Goal: Task Accomplishment & Management: Manage account settings

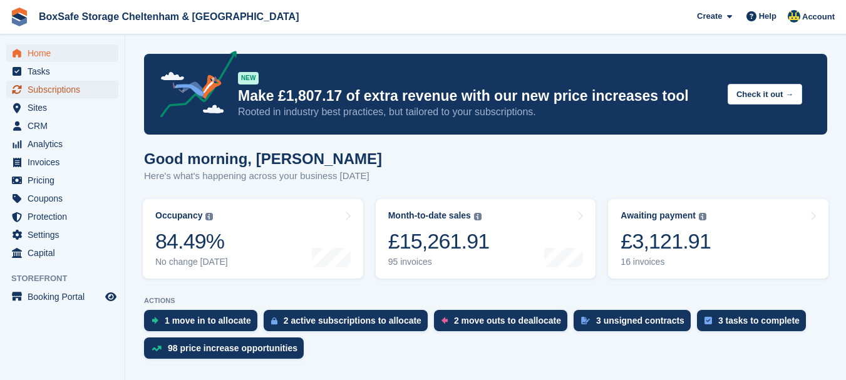
click at [66, 88] on span "Subscriptions" at bounding box center [65, 90] width 75 height 18
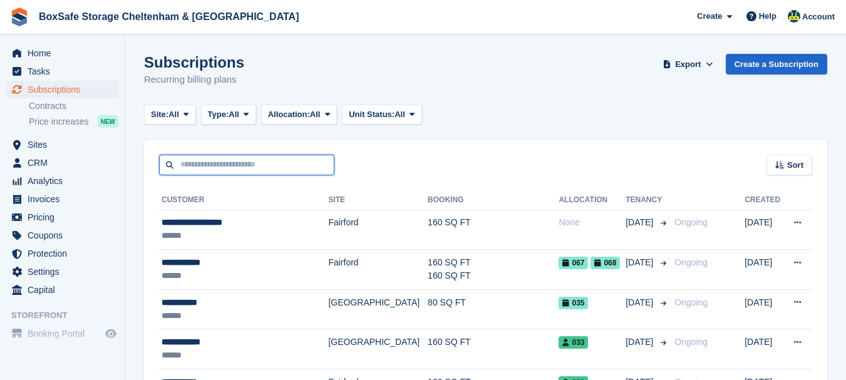
click at [192, 163] on input "text" at bounding box center [246, 165] width 175 height 21
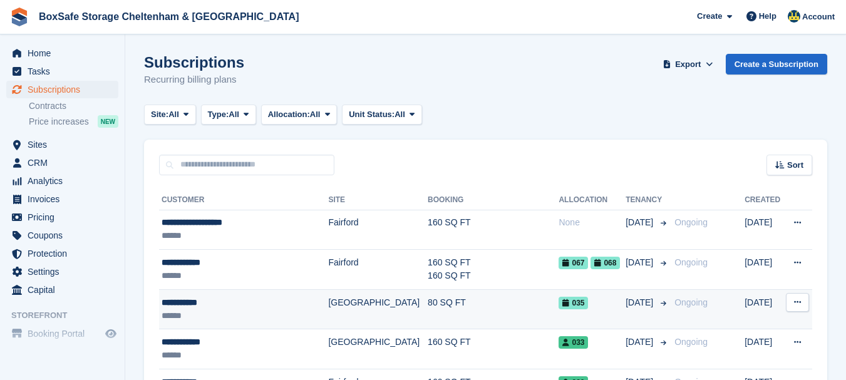
click at [185, 304] on div "**********" at bounding box center [238, 302] width 153 height 13
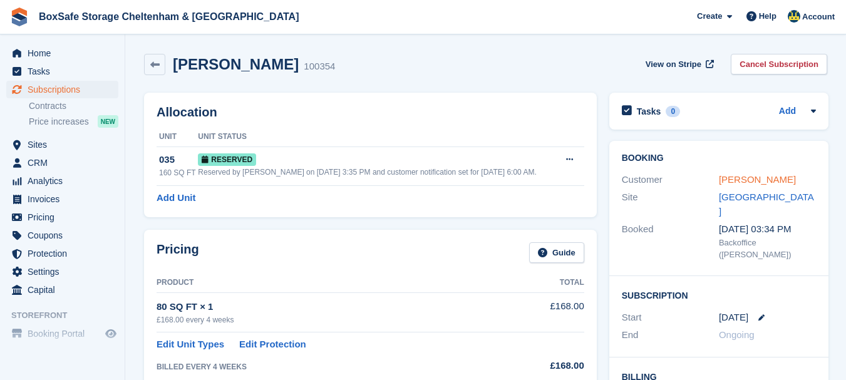
click at [749, 179] on link "Jane Burrow" at bounding box center [757, 179] width 77 height 11
click at [46, 54] on span "Home" at bounding box center [65, 53] width 75 height 18
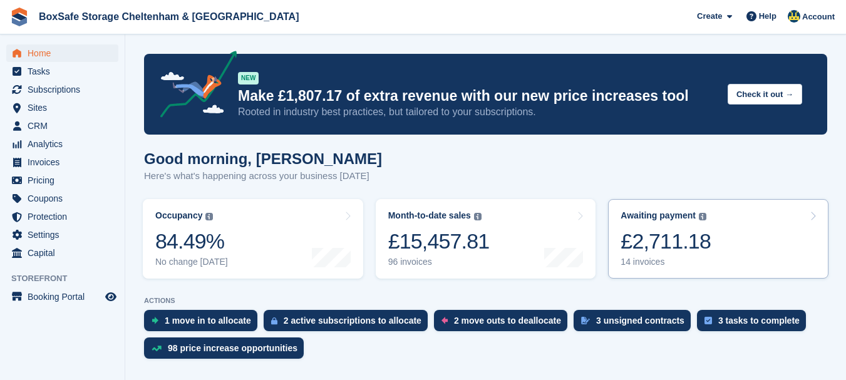
click at [680, 235] on div "£2,711.18" at bounding box center [666, 242] width 90 height 26
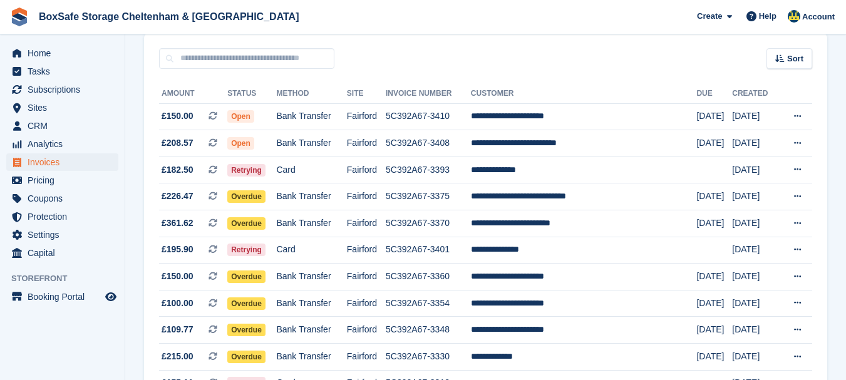
scroll to position [103, 0]
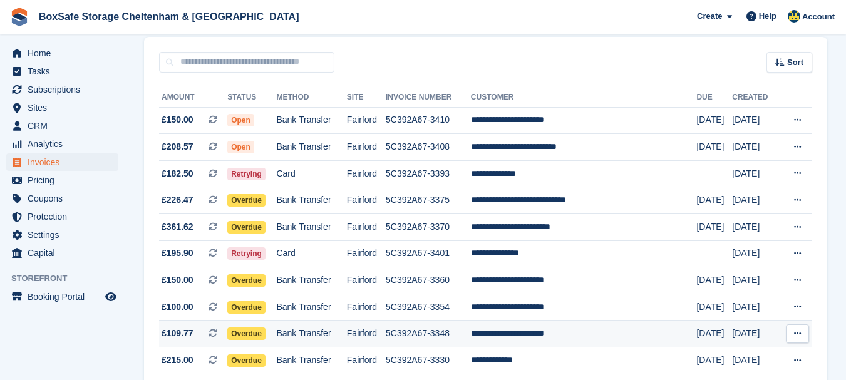
click at [798, 334] on icon at bounding box center [797, 333] width 7 height 8
click at [753, 358] on p "Download PDF" at bounding box center [748, 358] width 109 height 16
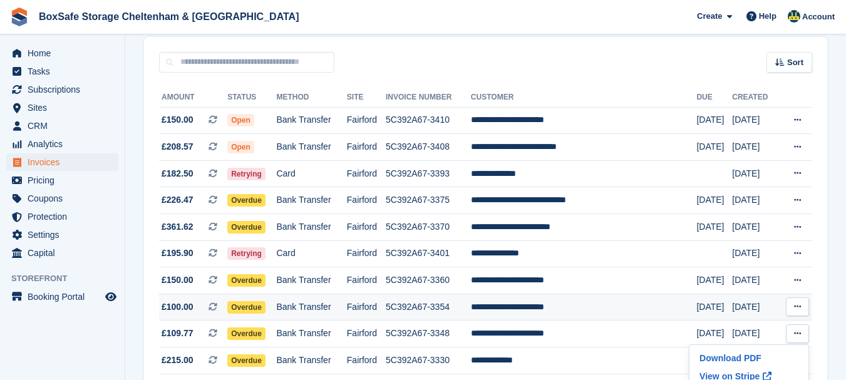
click at [798, 305] on icon at bounding box center [797, 306] width 7 height 8
click at [730, 331] on p "Download PDF" at bounding box center [748, 331] width 109 height 16
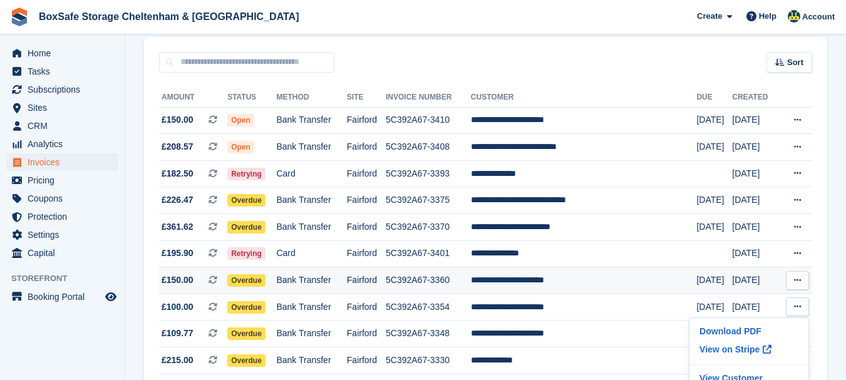
click at [797, 279] on icon at bounding box center [797, 280] width 7 height 8
click at [713, 304] on p "Download PDF" at bounding box center [748, 305] width 109 height 16
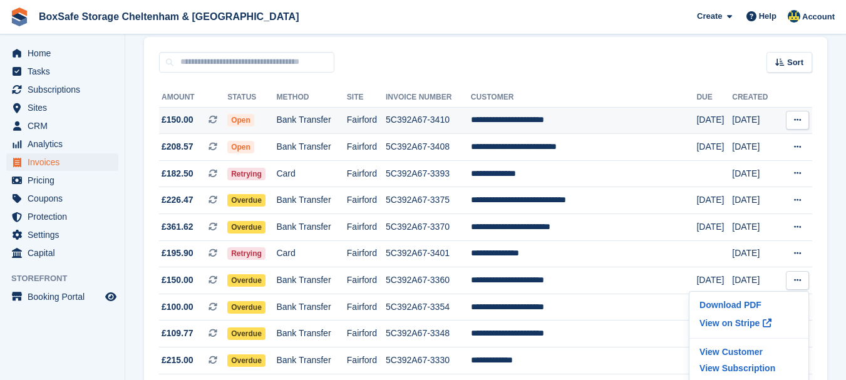
click at [795, 121] on icon at bounding box center [797, 120] width 7 height 8
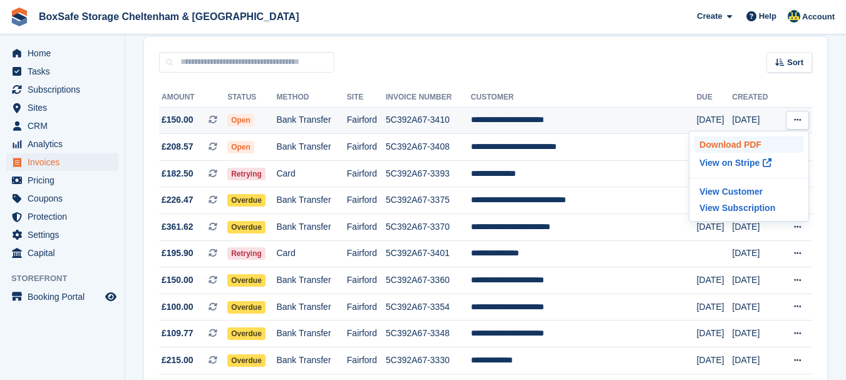
click at [751, 148] on p "Download PDF" at bounding box center [748, 145] width 109 height 16
click at [388, 59] on div "Sort Sort by Date created Created (oldest first) Created (newest first)" at bounding box center [485, 55] width 683 height 36
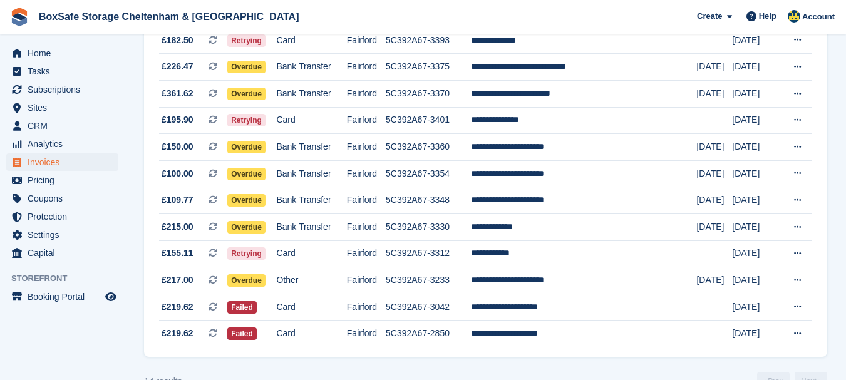
scroll to position [266, 0]
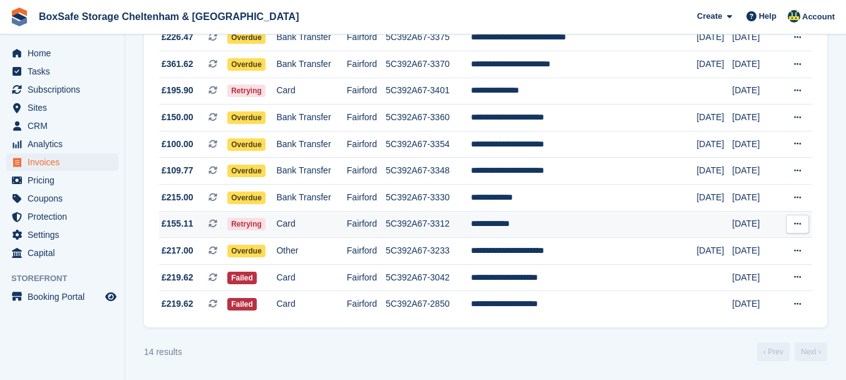
click at [551, 224] on td "**********" at bounding box center [584, 224] width 226 height 27
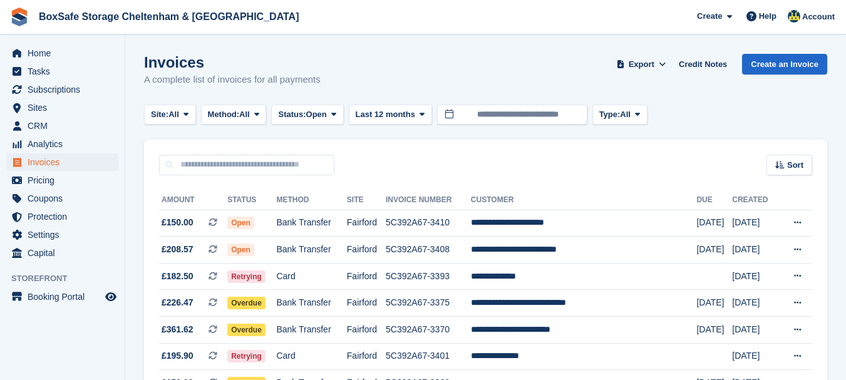
scroll to position [266, 0]
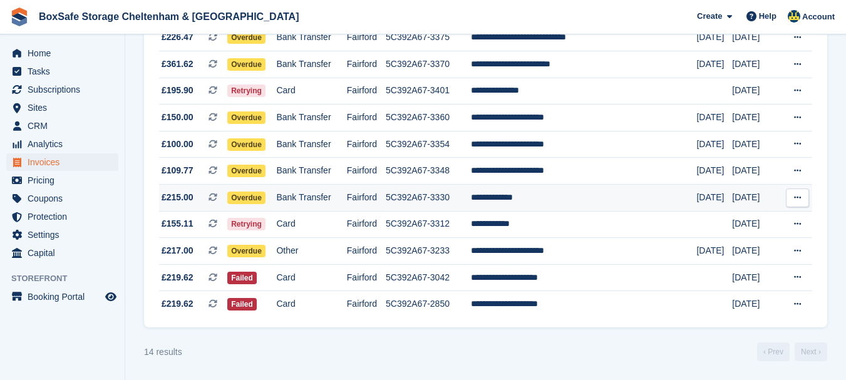
click at [526, 187] on td "**********" at bounding box center [584, 198] width 226 height 27
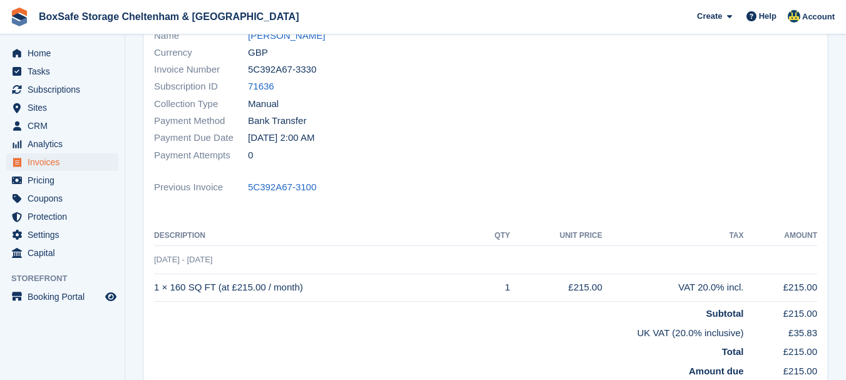
scroll to position [209, 0]
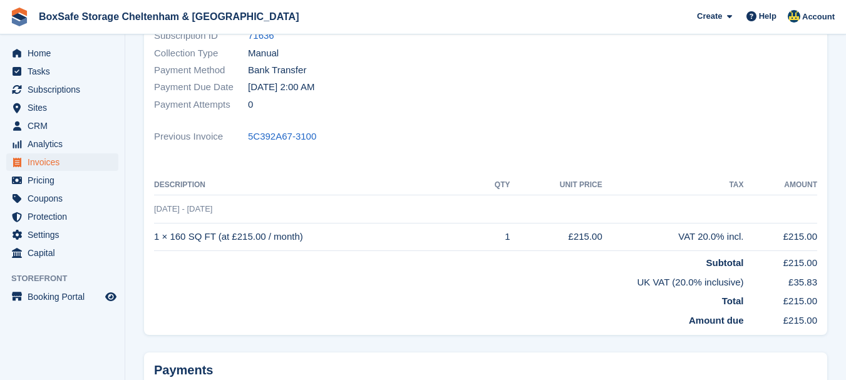
drag, startPoint x: 849, startPoint y: 155, endPoint x: 855, endPoint y: 261, distance: 106.0
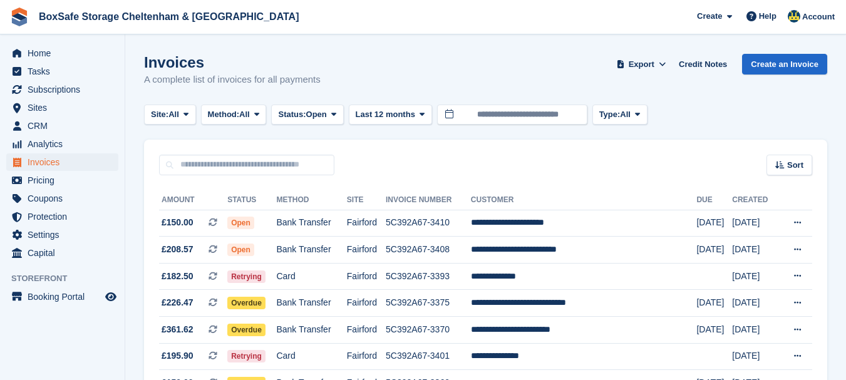
scroll to position [266, 0]
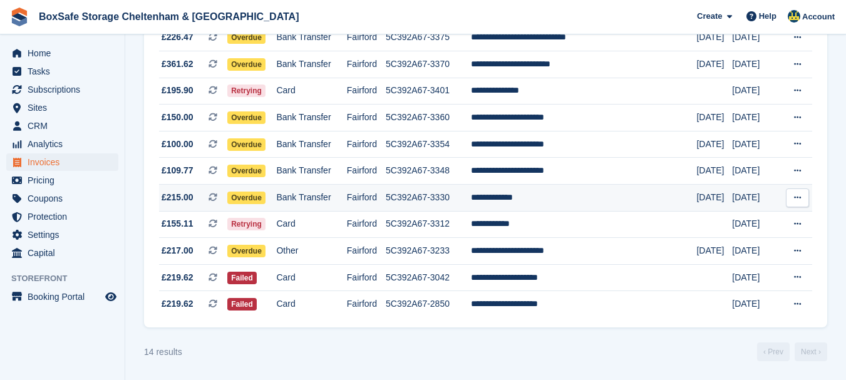
click at [517, 201] on td "**********" at bounding box center [584, 198] width 226 height 27
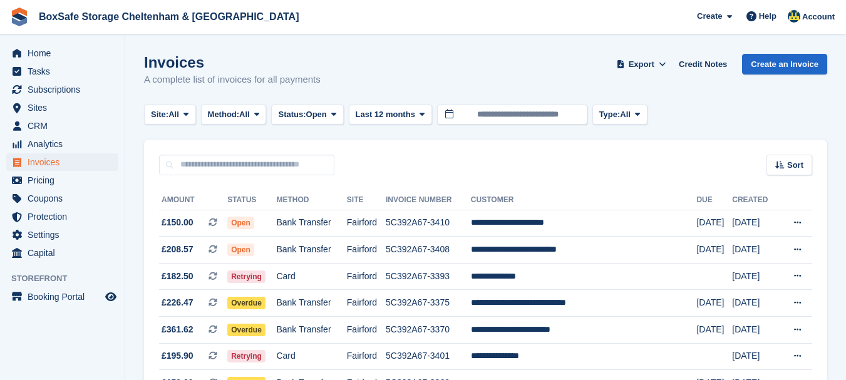
scroll to position [266, 0]
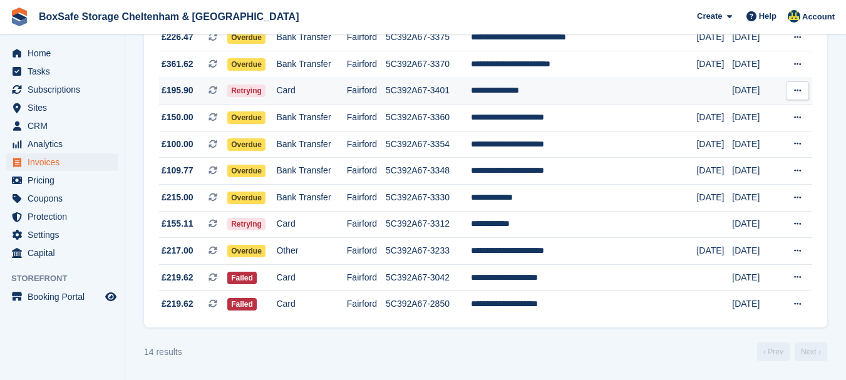
click at [520, 90] on td "**********" at bounding box center [584, 91] width 226 height 27
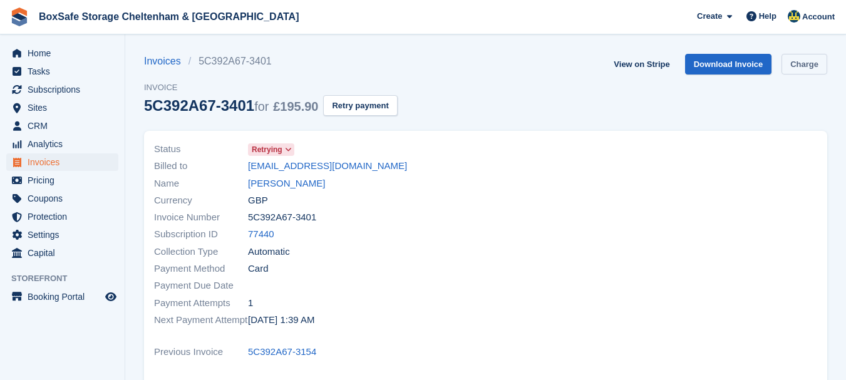
click at [803, 63] on link "Charge" at bounding box center [805, 64] width 46 height 21
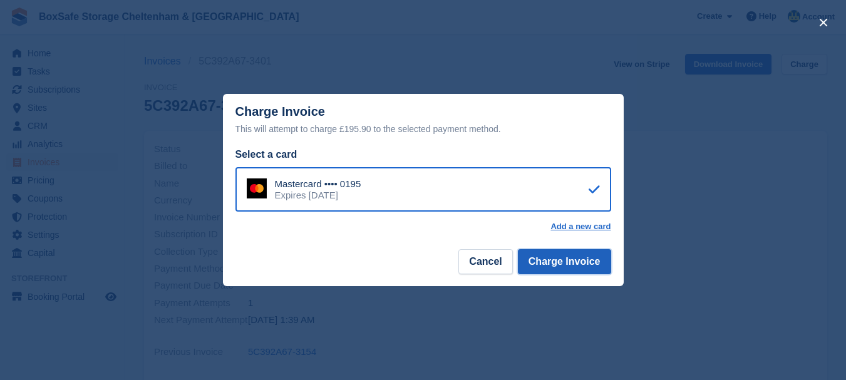
click at [537, 261] on button "Charge Invoice" at bounding box center [564, 261] width 93 height 25
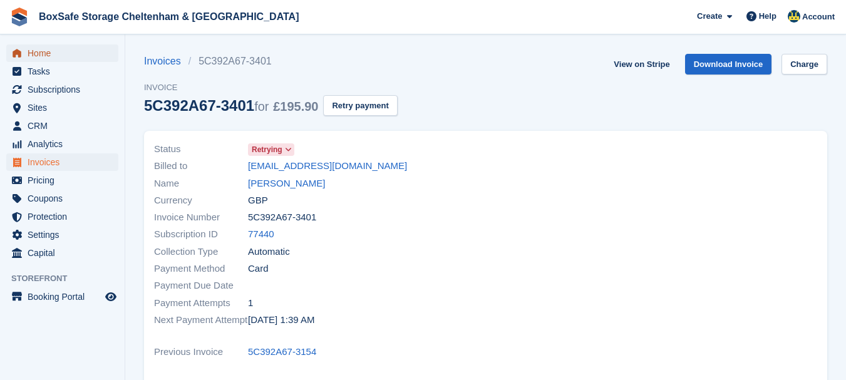
click at [84, 57] on span "Home" at bounding box center [65, 53] width 75 height 18
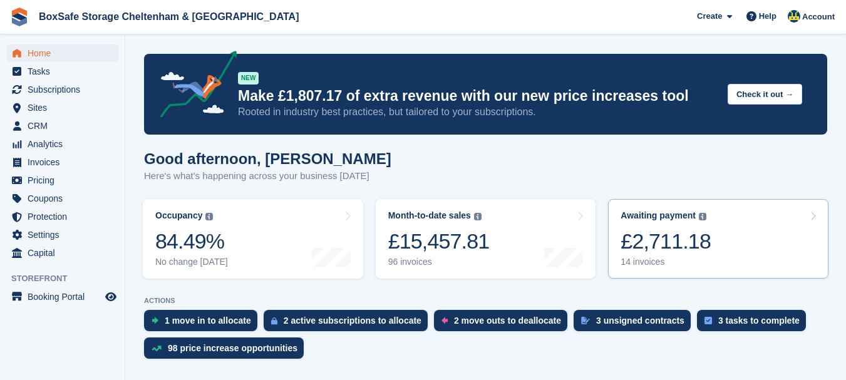
click at [718, 247] on link "Awaiting payment The total outstanding balance on all open invoices. £2,711.18 …" at bounding box center [718, 239] width 220 height 80
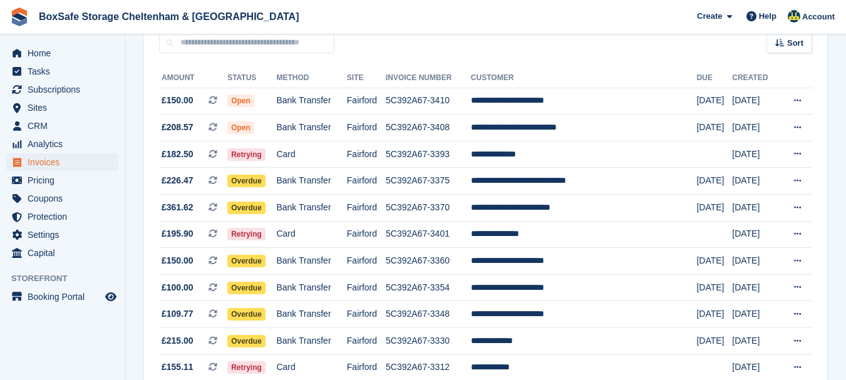
scroll to position [168, 0]
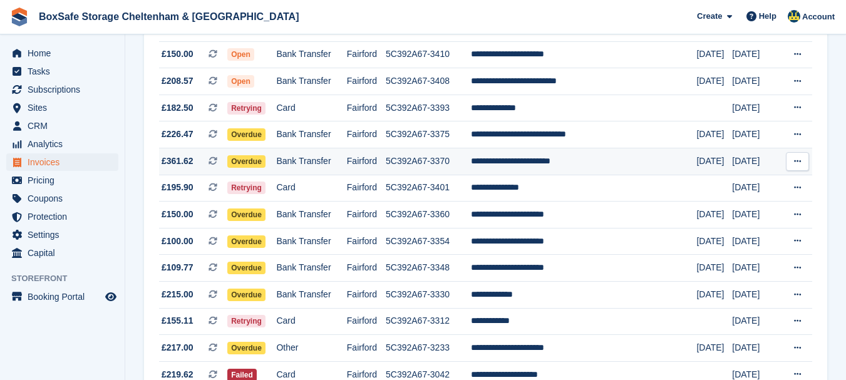
click at [529, 159] on td "**********" at bounding box center [584, 161] width 226 height 27
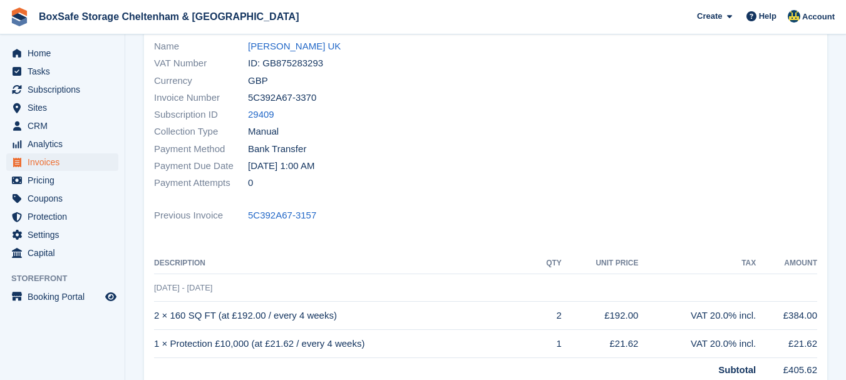
scroll to position [139, 0]
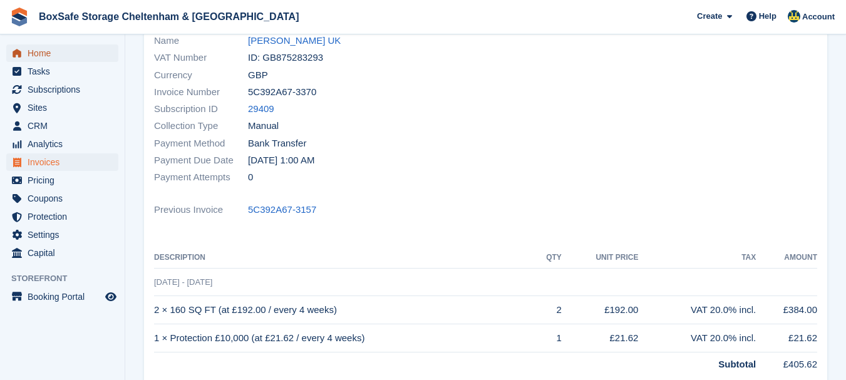
click at [49, 54] on span "Home" at bounding box center [65, 53] width 75 height 18
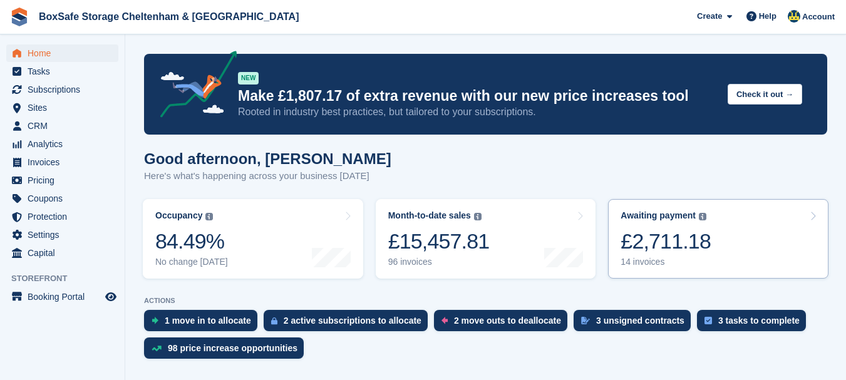
click at [699, 242] on div "£2,711.18" at bounding box center [666, 242] width 90 height 26
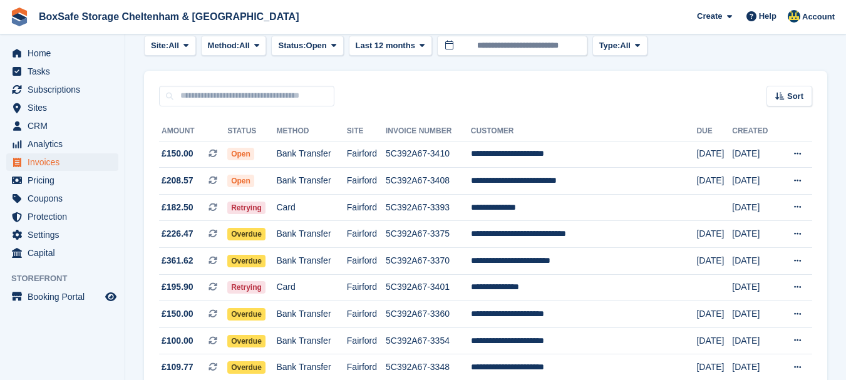
click at [845, 124] on html "BoxSafe Storage Cheltenham & [GEOGRAPHIC_DATA] Create Subscription Invoice Cont…" at bounding box center [423, 121] width 846 height 380
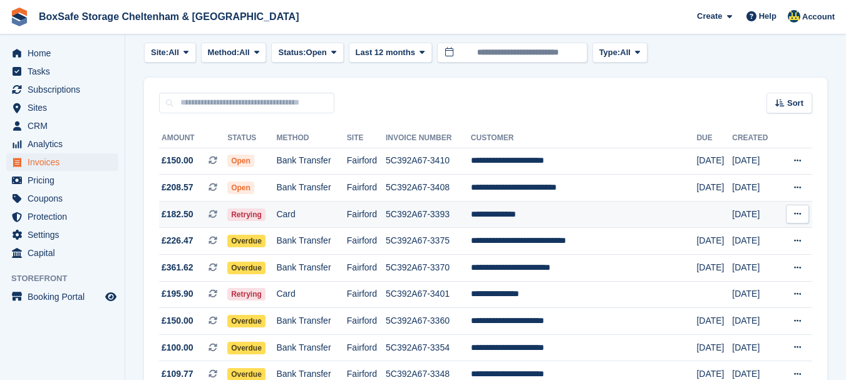
click at [552, 217] on td "**********" at bounding box center [584, 214] width 226 height 27
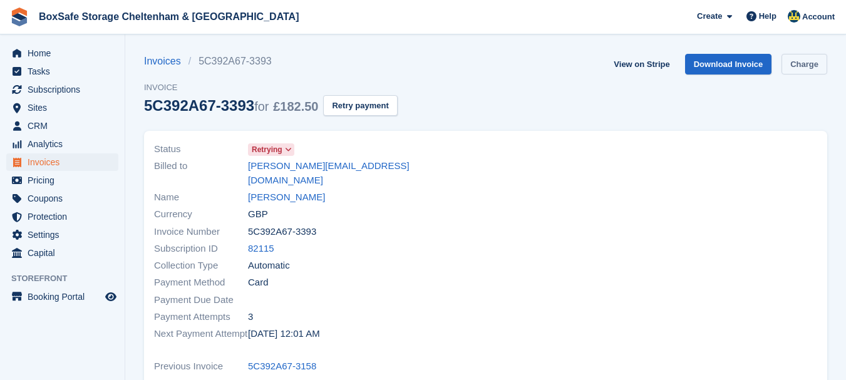
click at [802, 59] on link "Charge" at bounding box center [805, 64] width 46 height 21
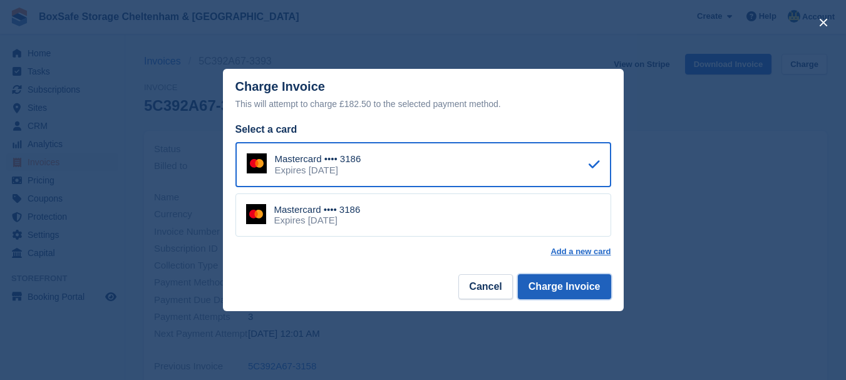
click at [567, 286] on button "Charge Invoice" at bounding box center [564, 286] width 93 height 25
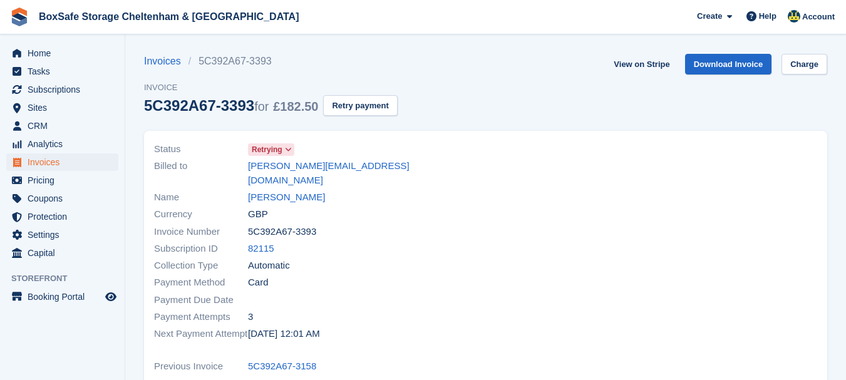
click at [51, 43] on div "Home Tasks Subscriptions Subscriptions Subscriptions Contracts Price increases …" at bounding box center [62, 150] width 125 height 223
click at [53, 54] on span "Home" at bounding box center [65, 53] width 75 height 18
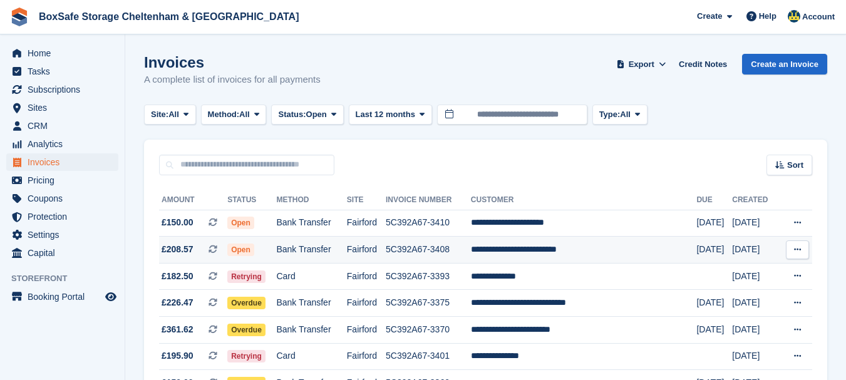
click at [557, 245] on td "**********" at bounding box center [584, 250] width 226 height 27
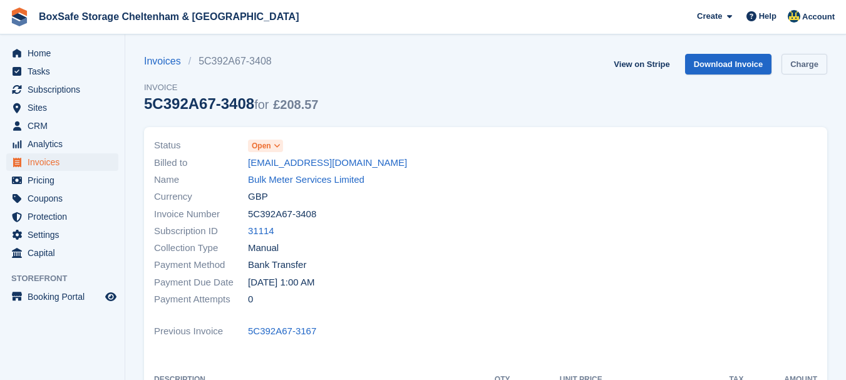
click at [809, 69] on link "Charge" at bounding box center [805, 64] width 46 height 21
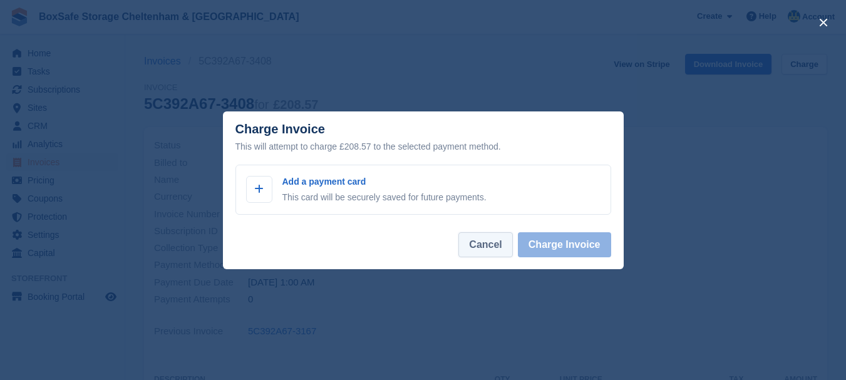
click at [488, 250] on button "Cancel" at bounding box center [485, 244] width 54 height 25
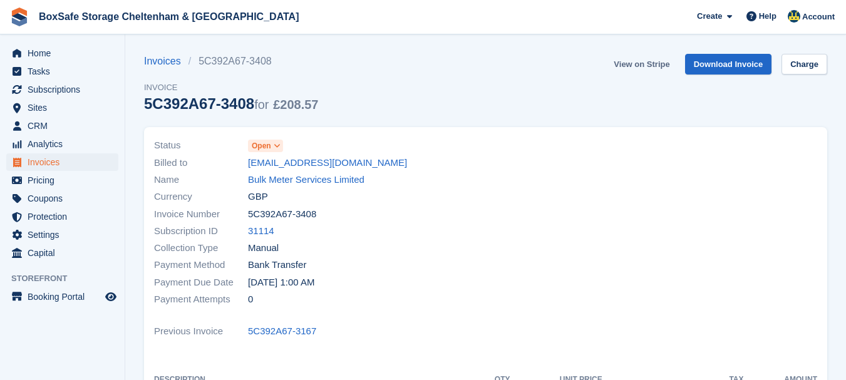
click at [632, 68] on link "View on Stripe" at bounding box center [642, 64] width 66 height 21
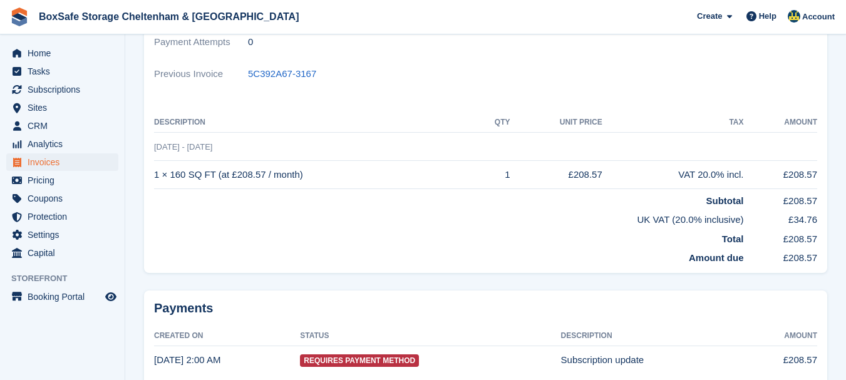
scroll to position [325, 0]
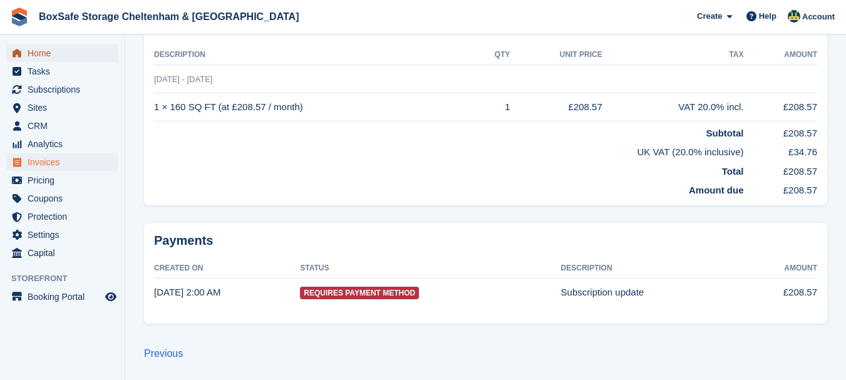
click at [57, 52] on span "Home" at bounding box center [65, 53] width 75 height 18
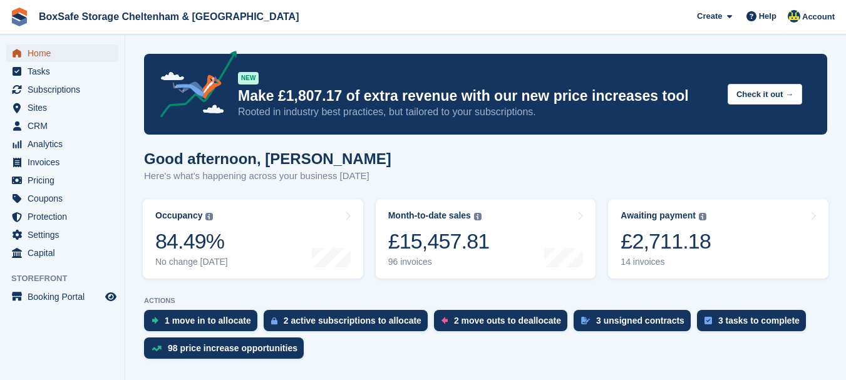
click at [57, 52] on span "Home" at bounding box center [65, 53] width 75 height 18
click at [673, 245] on div "£2,711.18" at bounding box center [666, 242] width 90 height 26
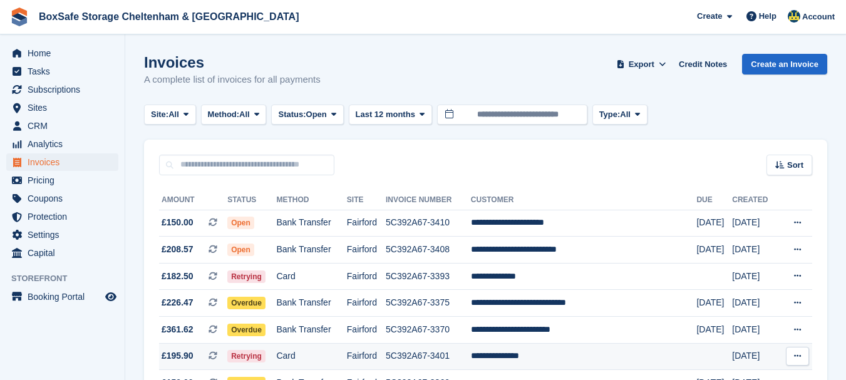
click at [386, 365] on td "Fairford" at bounding box center [366, 356] width 39 height 27
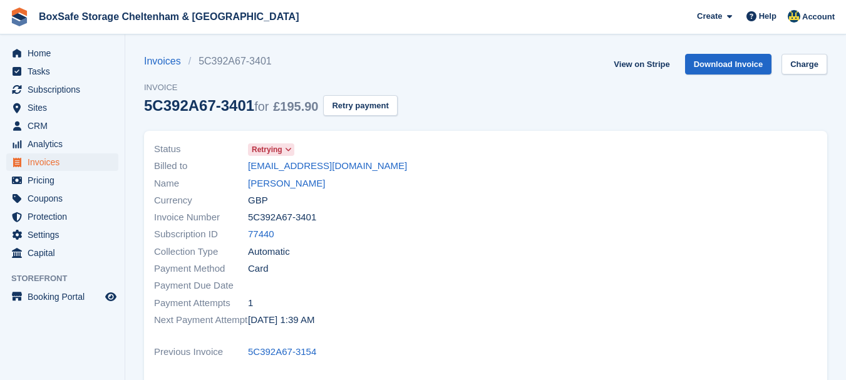
click at [34, 62] on ul "Home" at bounding box center [62, 53] width 125 height 18
click at [36, 55] on span "Home" at bounding box center [65, 53] width 75 height 18
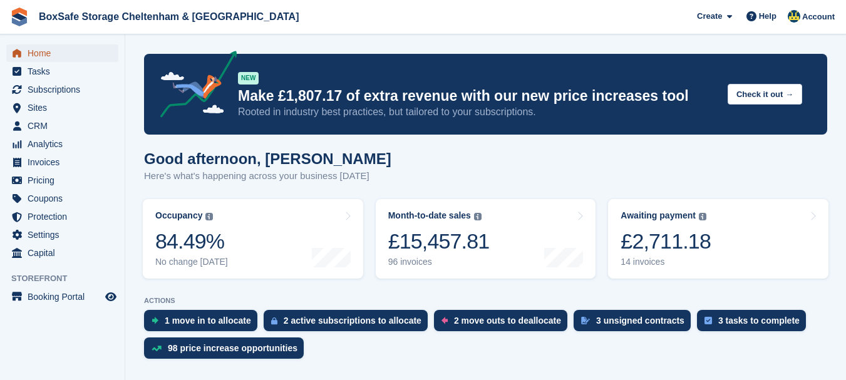
click at [59, 53] on span "Home" at bounding box center [65, 53] width 75 height 18
click at [654, 257] on div "14 invoices" at bounding box center [666, 262] width 90 height 11
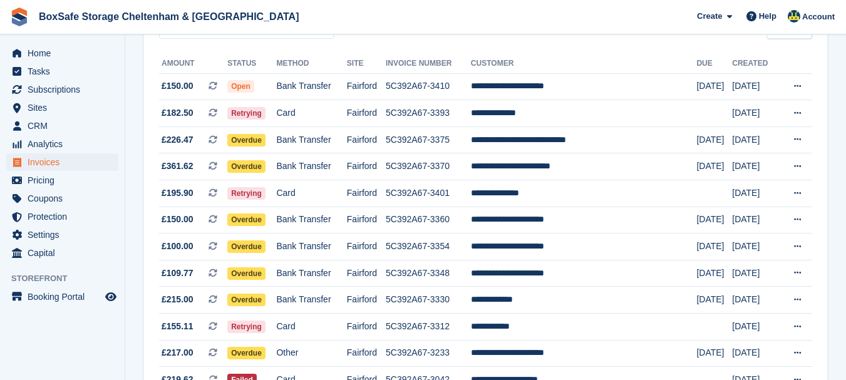
scroll to position [86, 0]
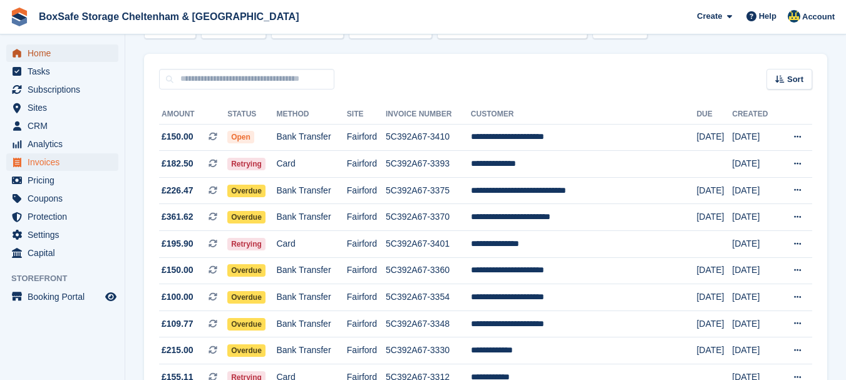
click at [55, 55] on span "Home" at bounding box center [65, 53] width 75 height 18
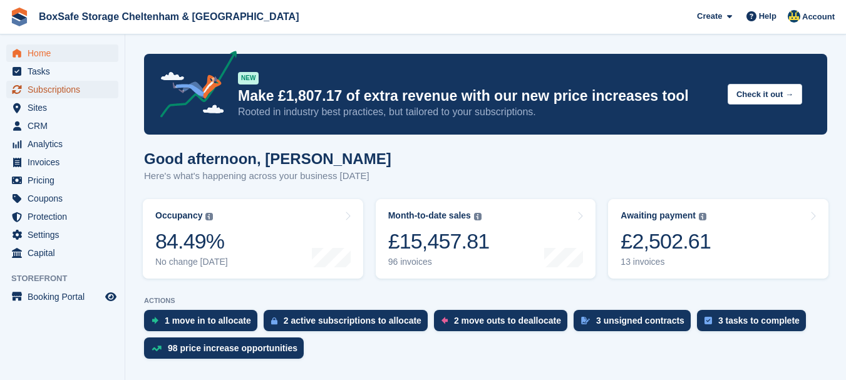
click at [80, 91] on span "Subscriptions" at bounding box center [65, 90] width 75 height 18
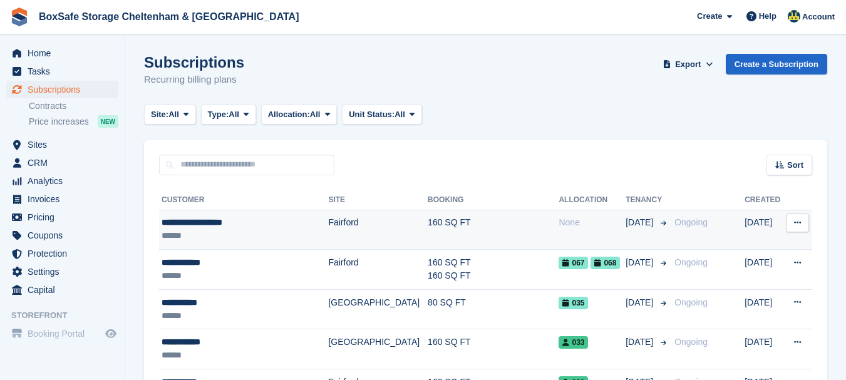
click at [192, 219] on div "**********" at bounding box center [238, 222] width 153 height 13
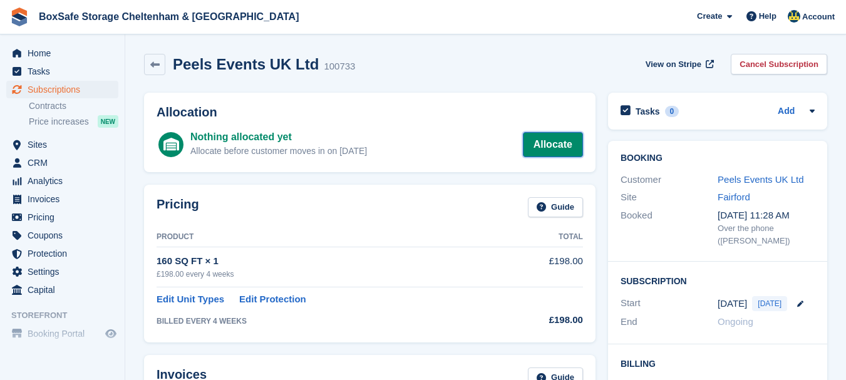
click at [549, 148] on link "Allocate" at bounding box center [553, 144] width 60 height 25
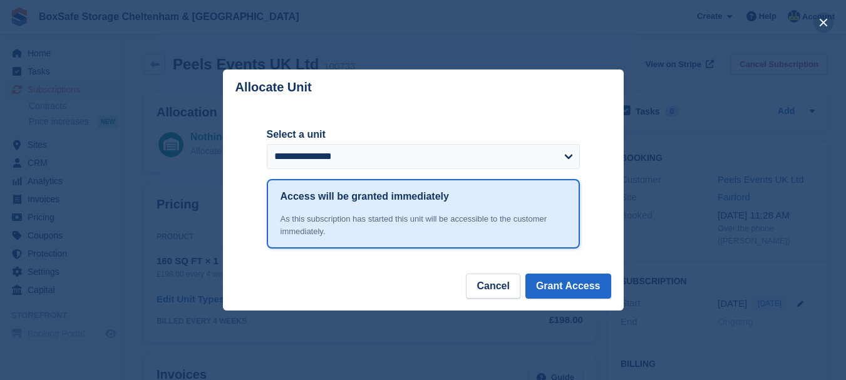
click at [823, 22] on button "close" at bounding box center [823, 23] width 20 height 20
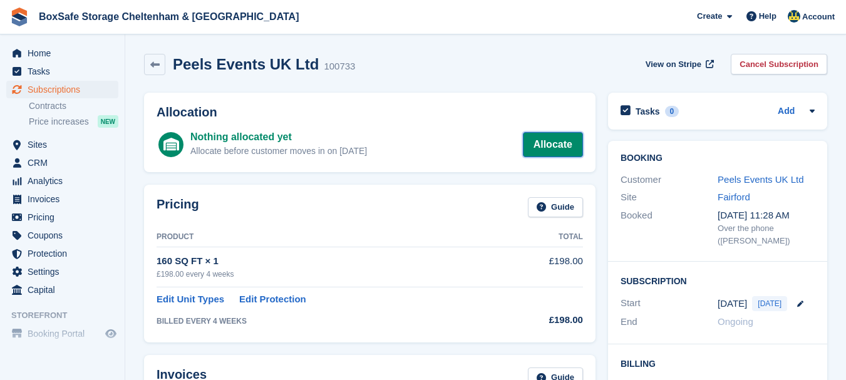
click at [537, 148] on link "Allocate" at bounding box center [553, 144] width 60 height 25
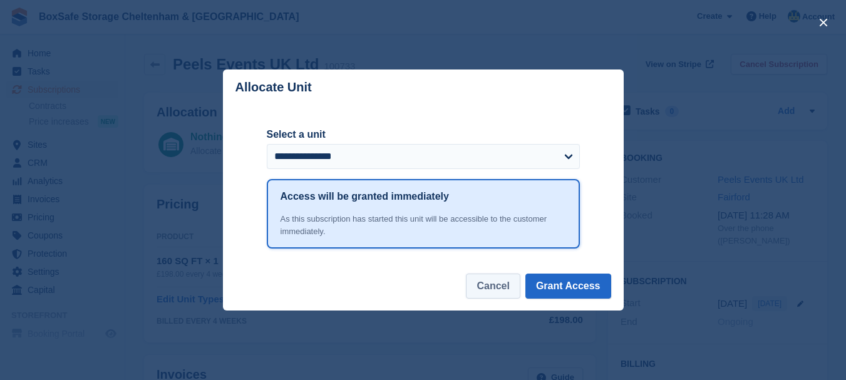
click at [516, 286] on button "Cancel" at bounding box center [493, 286] width 54 height 25
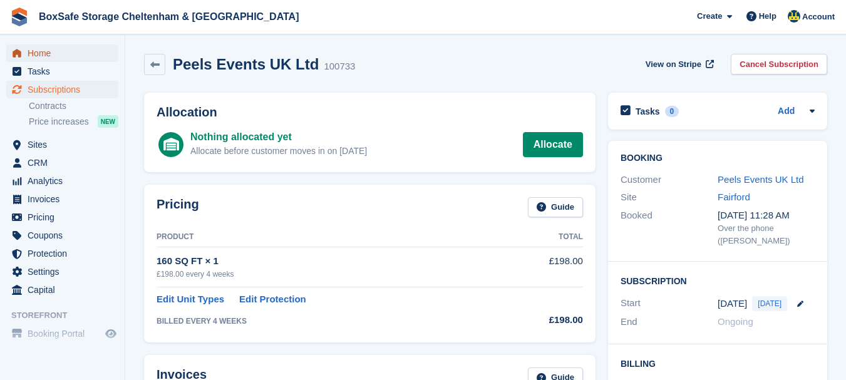
click at [42, 53] on span "Home" at bounding box center [65, 53] width 75 height 18
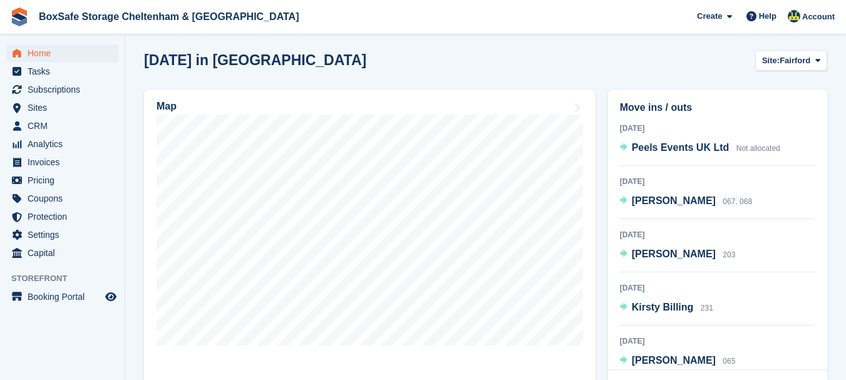
scroll to position [386, 0]
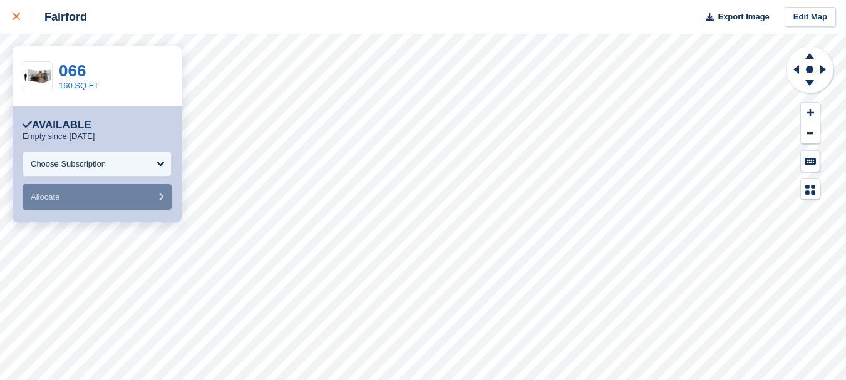
click at [15, 21] on div at bounding box center [23, 16] width 21 height 15
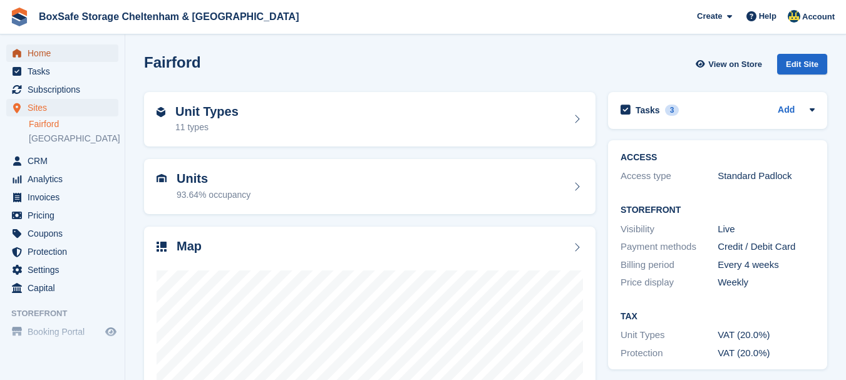
click at [70, 56] on span "Home" at bounding box center [65, 53] width 75 height 18
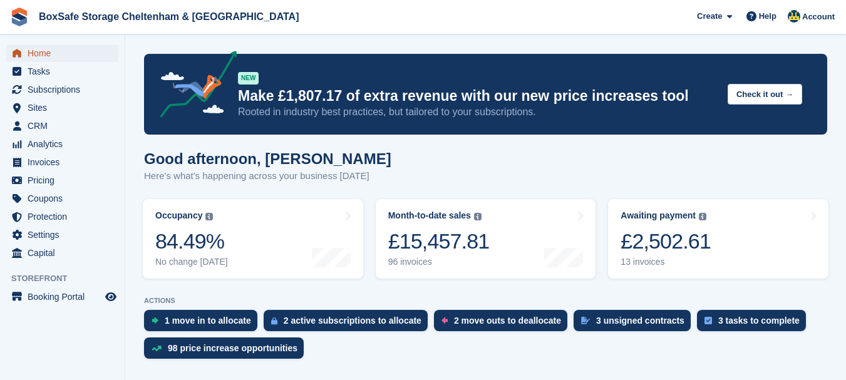
click at [54, 51] on span "Home" at bounding box center [65, 53] width 75 height 18
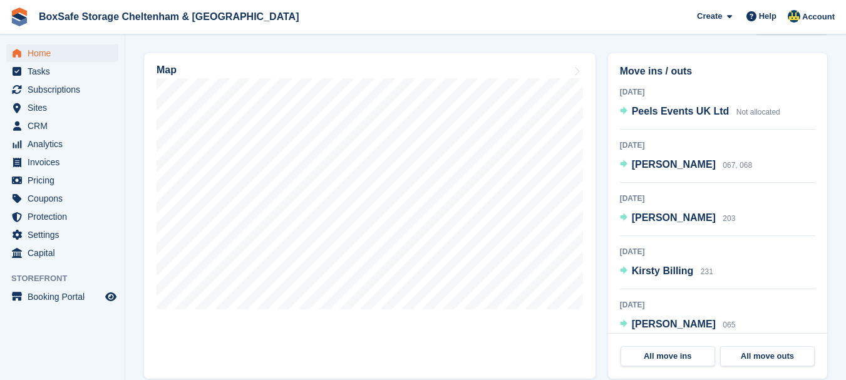
scroll to position [418, 0]
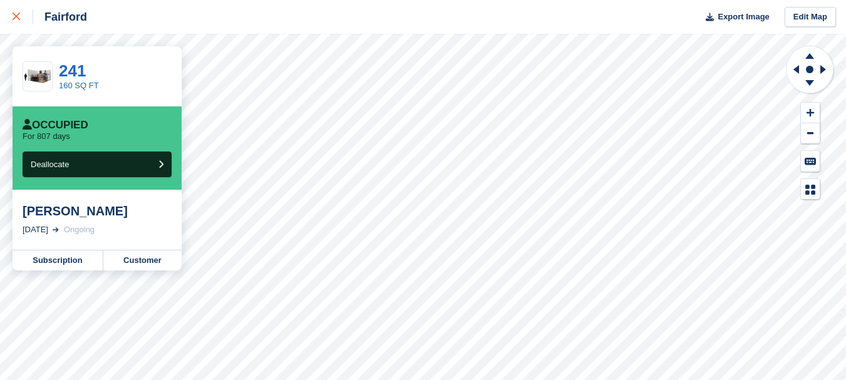
click at [16, 18] on icon at bounding box center [17, 17] width 8 height 8
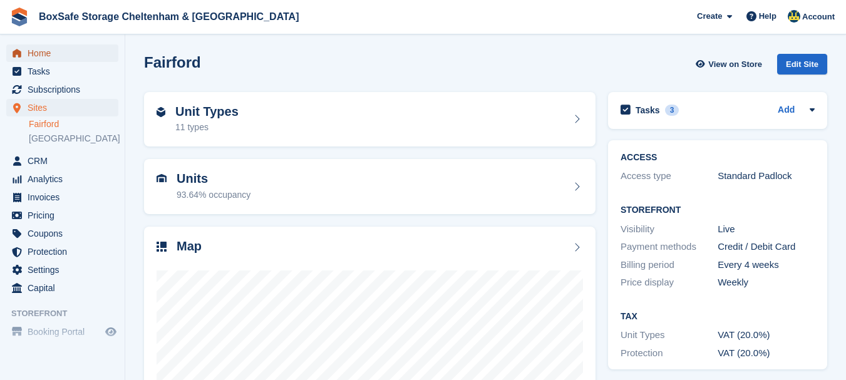
click at [41, 55] on span "Home" at bounding box center [65, 53] width 75 height 18
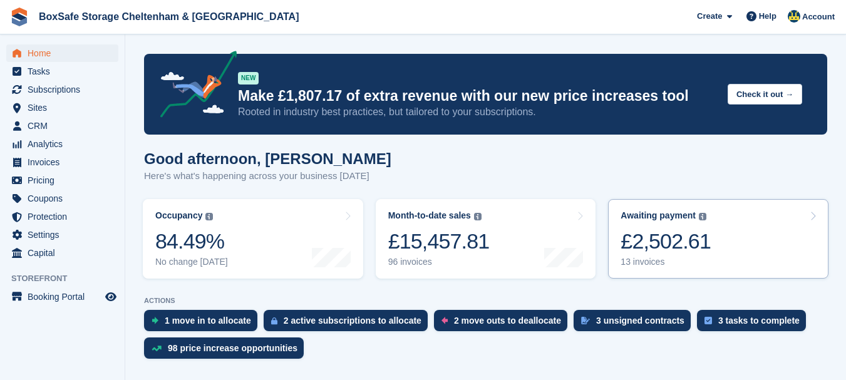
click at [639, 212] on div "Awaiting payment" at bounding box center [658, 215] width 75 height 11
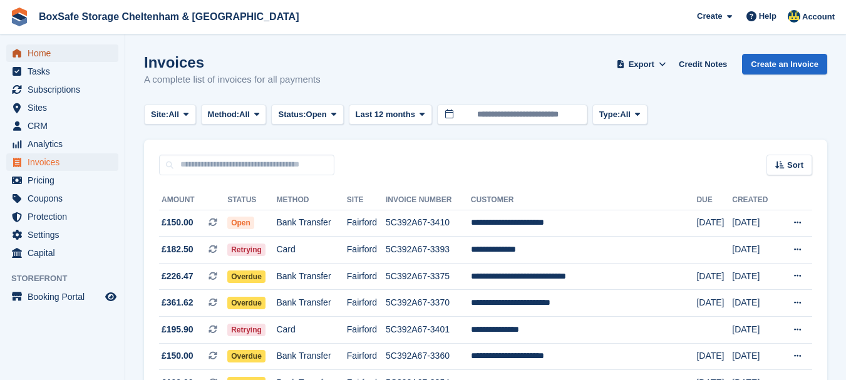
click at [38, 53] on span "Home" at bounding box center [65, 53] width 75 height 18
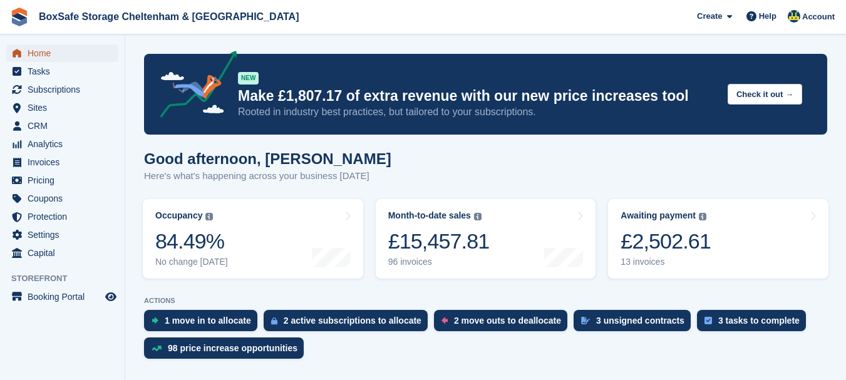
click at [47, 56] on span "Home" at bounding box center [65, 53] width 75 height 18
click at [83, 51] on span "Home" at bounding box center [65, 53] width 75 height 18
click at [48, 54] on span "Home" at bounding box center [65, 53] width 75 height 18
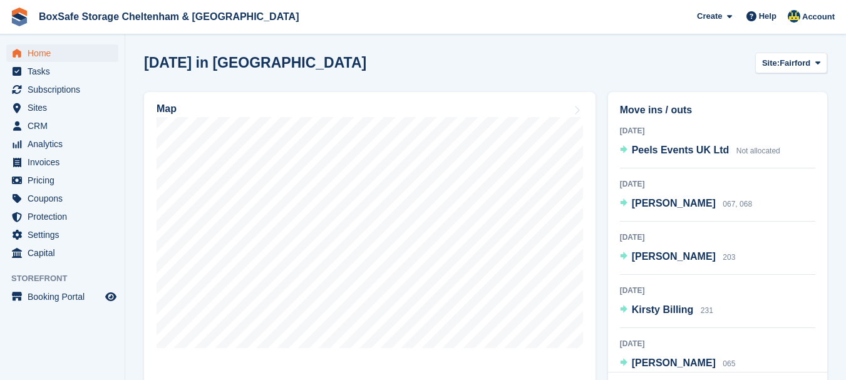
scroll to position [343, 0]
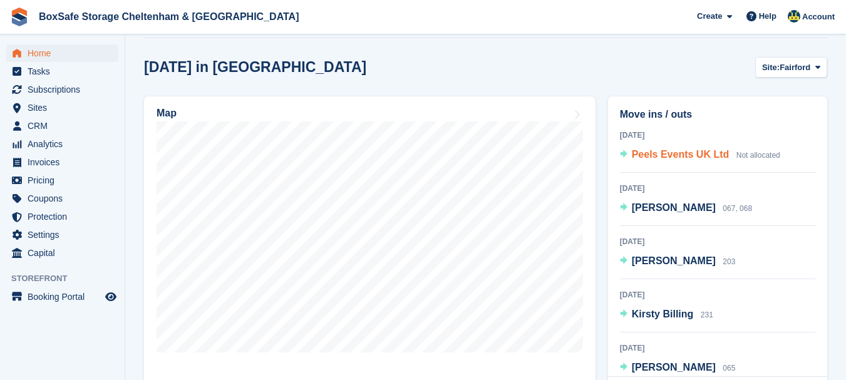
click at [661, 154] on span "Peels Events UK Ltd" at bounding box center [681, 154] width 98 height 11
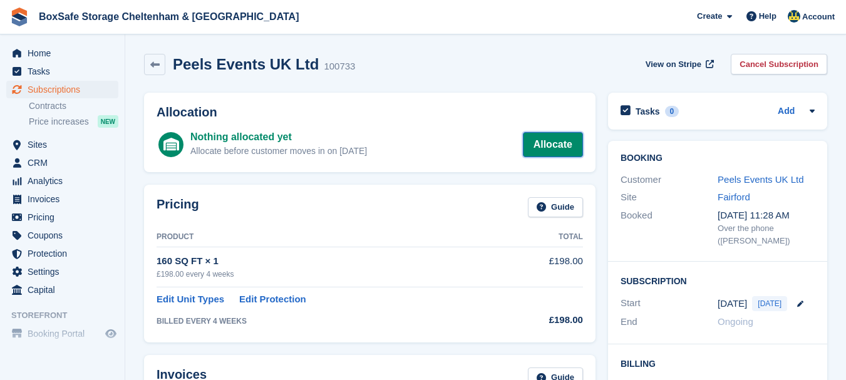
click at [552, 145] on link "Allocate" at bounding box center [553, 144] width 60 height 25
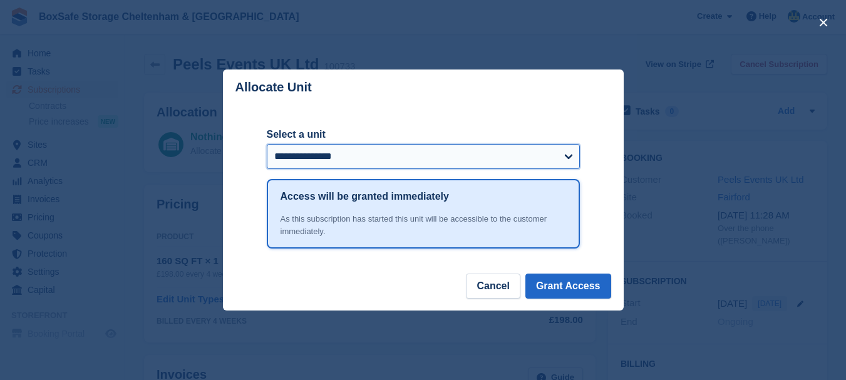
click at [514, 157] on select "**********" at bounding box center [423, 156] width 313 height 25
select select "******"
click at [267, 145] on select "**********" at bounding box center [423, 156] width 313 height 25
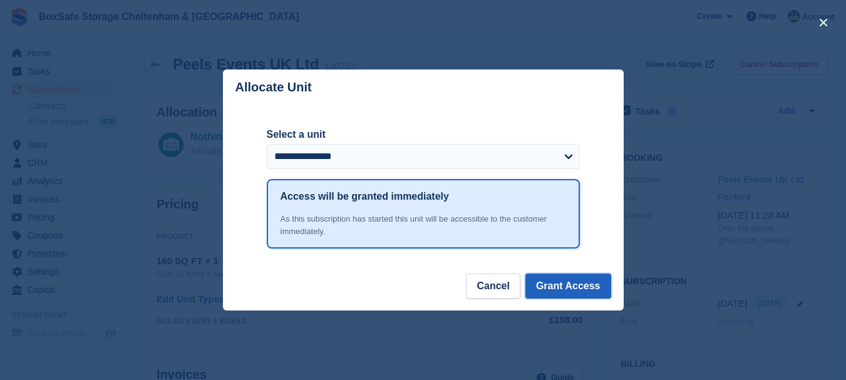
click at [562, 288] on button "Grant Access" at bounding box center [568, 286] width 86 height 25
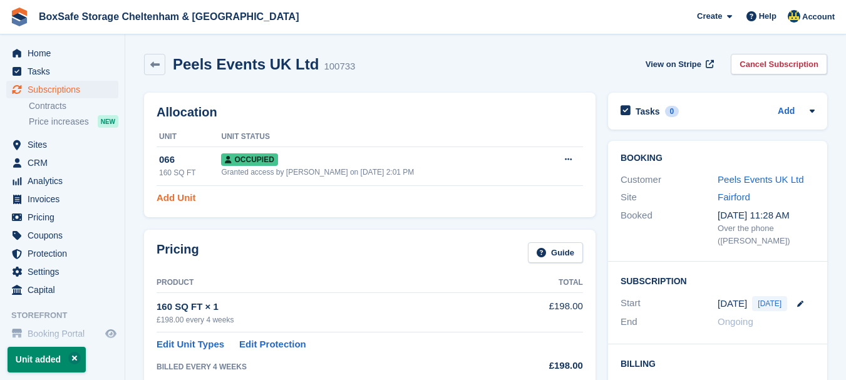
click at [167, 199] on link "Add Unit" at bounding box center [176, 198] width 39 height 14
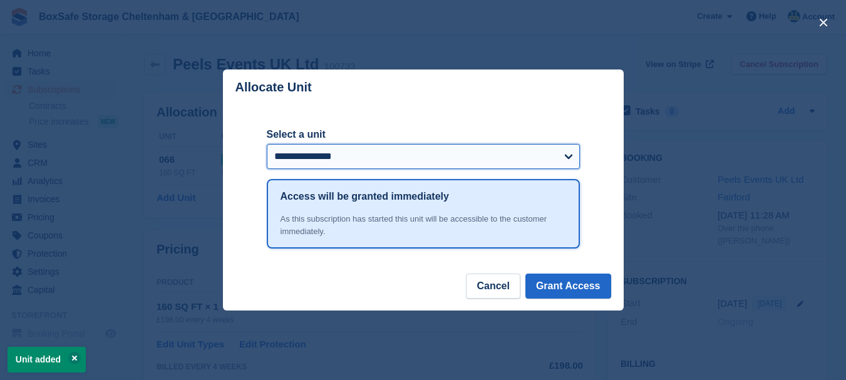
click at [294, 158] on select "**********" at bounding box center [423, 156] width 313 height 25
select select "*****"
click at [267, 145] on select "**********" at bounding box center [423, 156] width 313 height 25
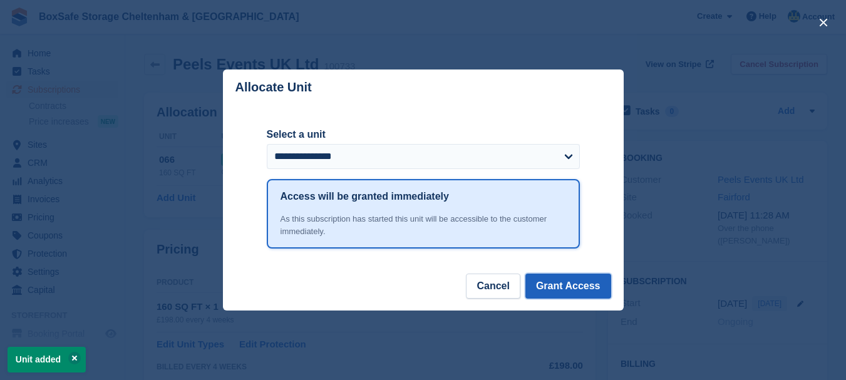
click at [547, 289] on button "Grant Access" at bounding box center [568, 286] width 86 height 25
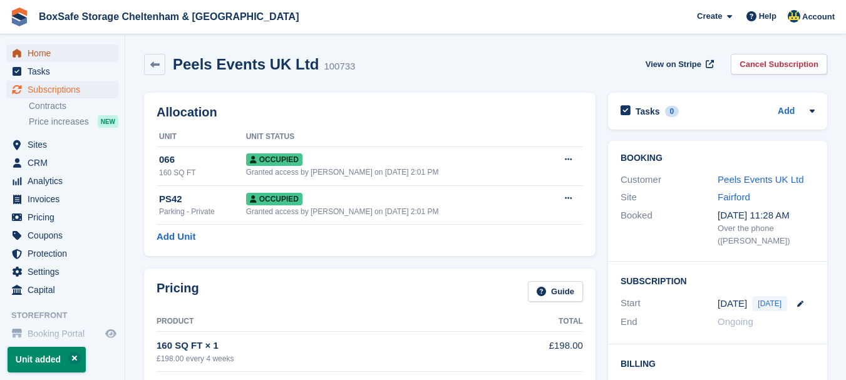
click at [31, 46] on span "Home" at bounding box center [65, 53] width 75 height 18
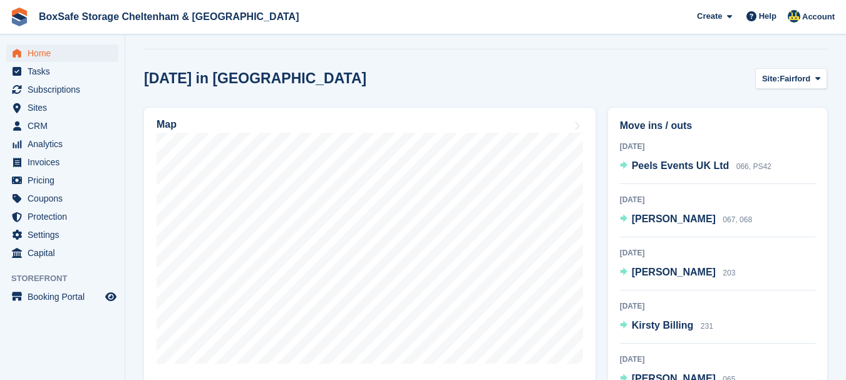
scroll to position [340, 0]
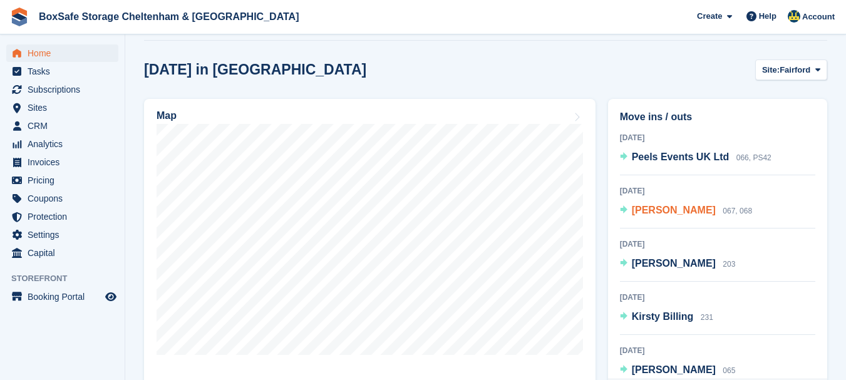
click at [654, 212] on span "[PERSON_NAME]" at bounding box center [674, 210] width 84 height 11
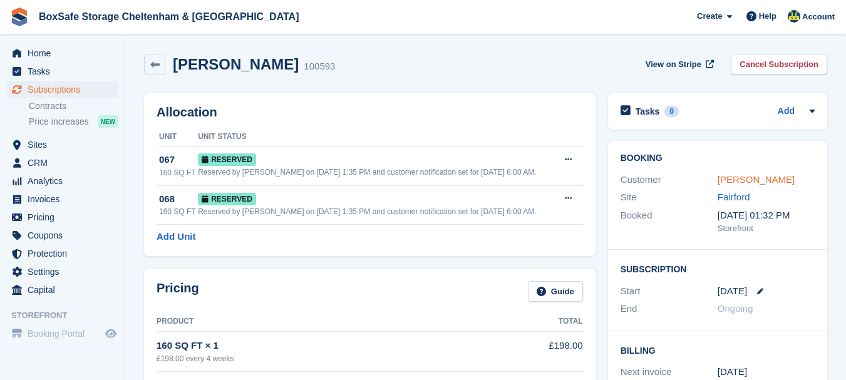
click at [745, 180] on link "Neil Killick" at bounding box center [756, 179] width 77 height 11
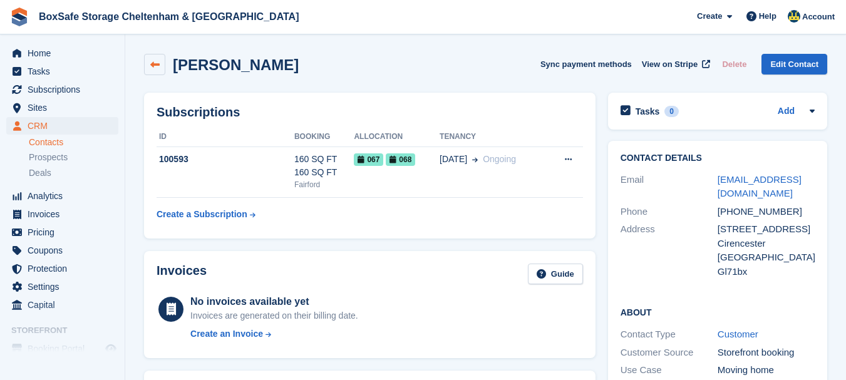
click at [152, 65] on icon at bounding box center [154, 64] width 9 height 9
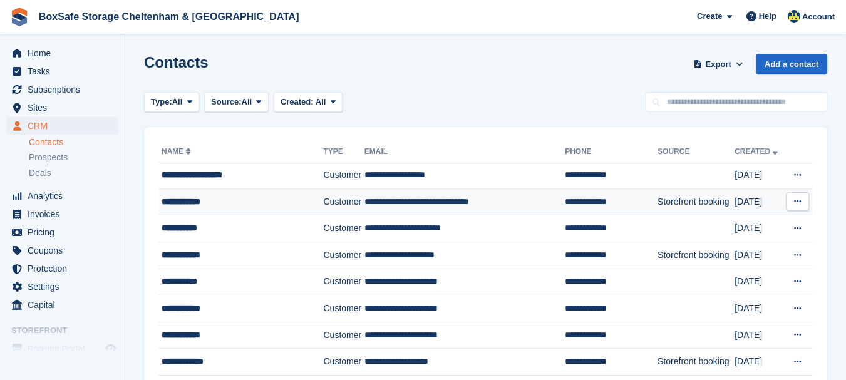
click at [187, 200] on div "**********" at bounding box center [237, 201] width 150 height 13
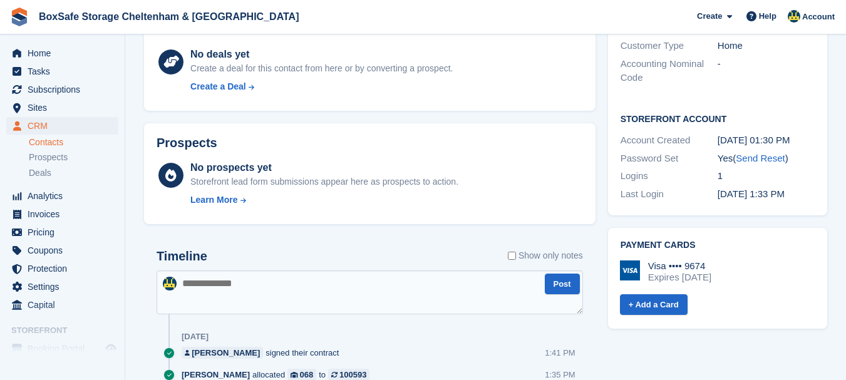
scroll to position [363, 0]
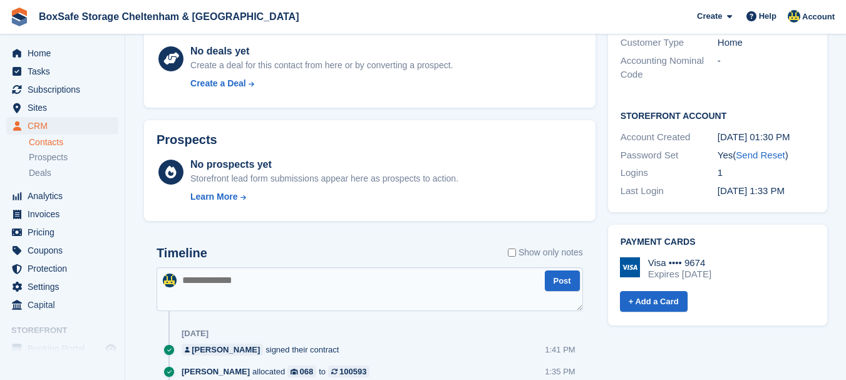
click at [256, 299] on textarea at bounding box center [370, 289] width 426 height 44
type textarea "**********"
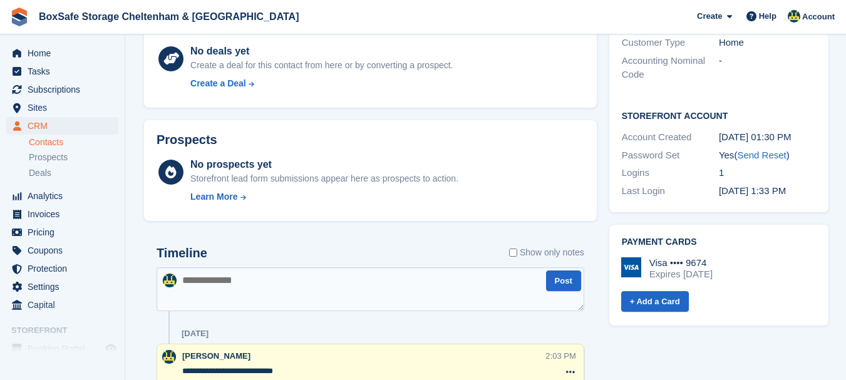
click at [256, 299] on textarea at bounding box center [371, 289] width 428 height 44
type textarea "**********"
click at [41, 54] on span "Home" at bounding box center [65, 53] width 75 height 18
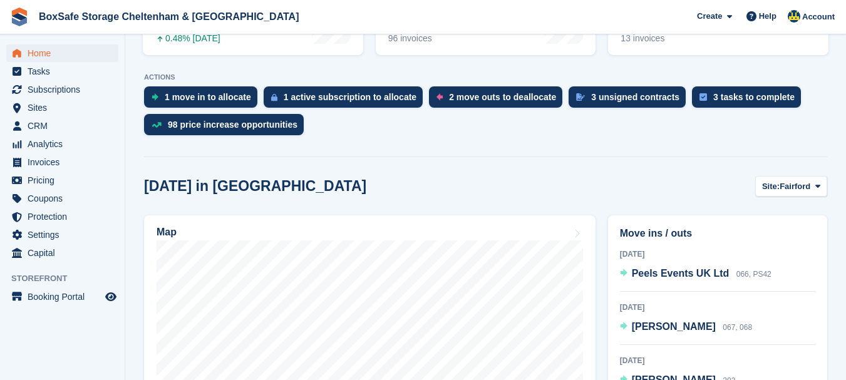
scroll to position [393, 0]
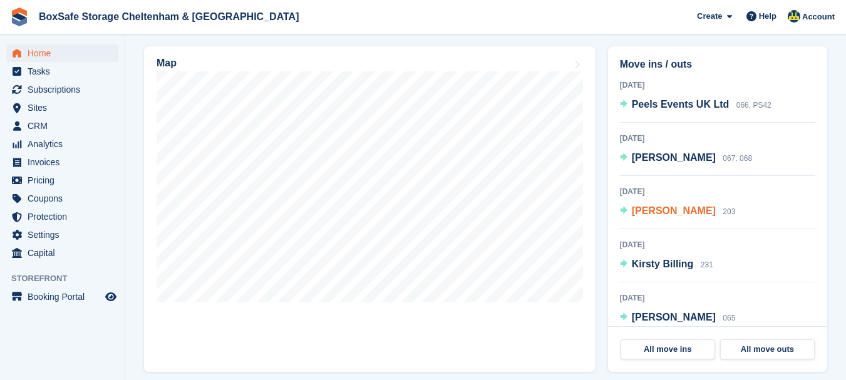
click at [654, 213] on span "[PERSON_NAME]" at bounding box center [674, 210] width 84 height 11
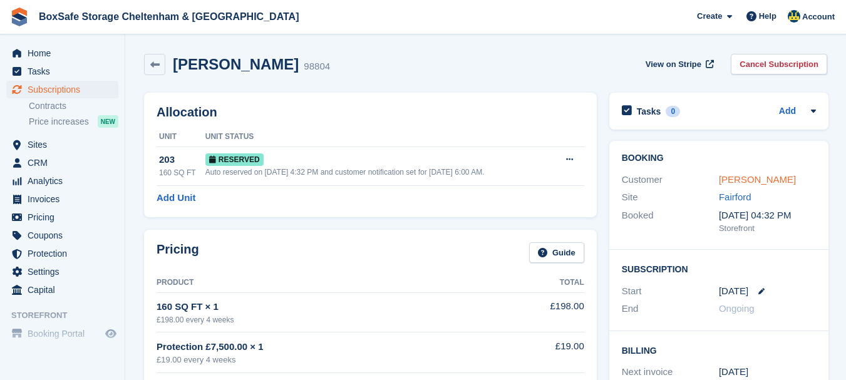
click at [724, 182] on link "[PERSON_NAME]" at bounding box center [757, 179] width 77 height 11
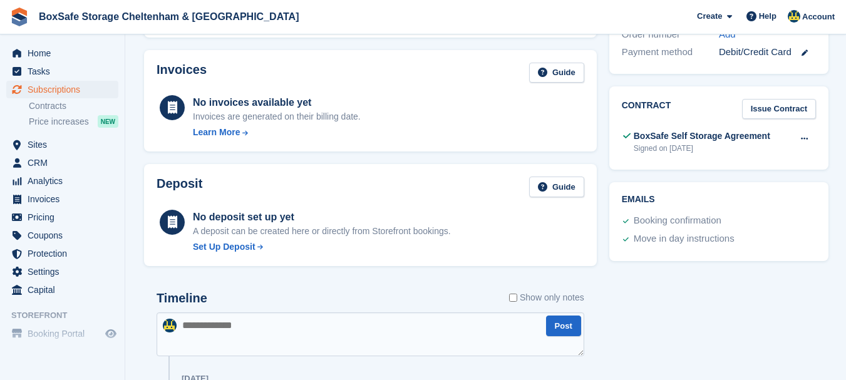
scroll to position [440, 0]
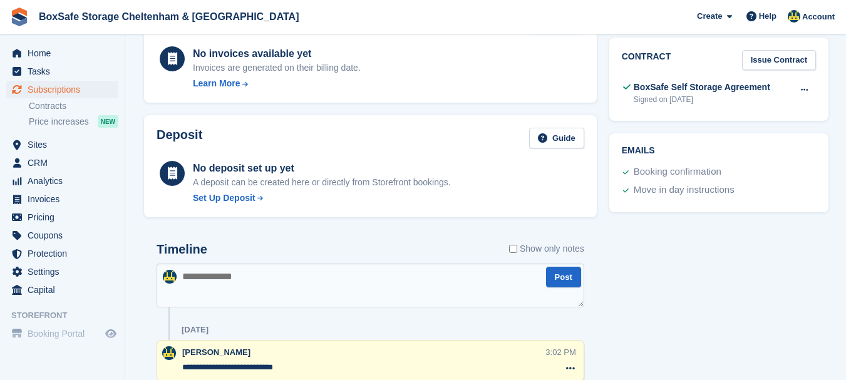
click at [256, 285] on textarea at bounding box center [371, 286] width 428 height 44
drag, startPoint x: 276, startPoint y: 285, endPoint x: 139, endPoint y: 303, distance: 137.7
type textarea "**********"
click at [557, 283] on button "Post" at bounding box center [563, 277] width 35 height 21
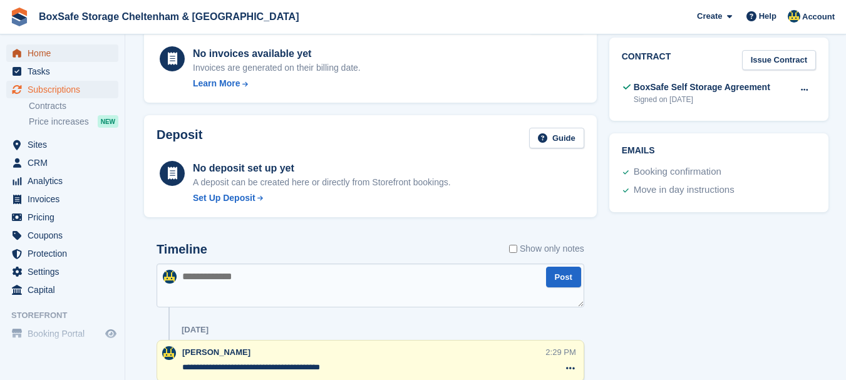
click at [42, 53] on span "Home" at bounding box center [65, 53] width 75 height 18
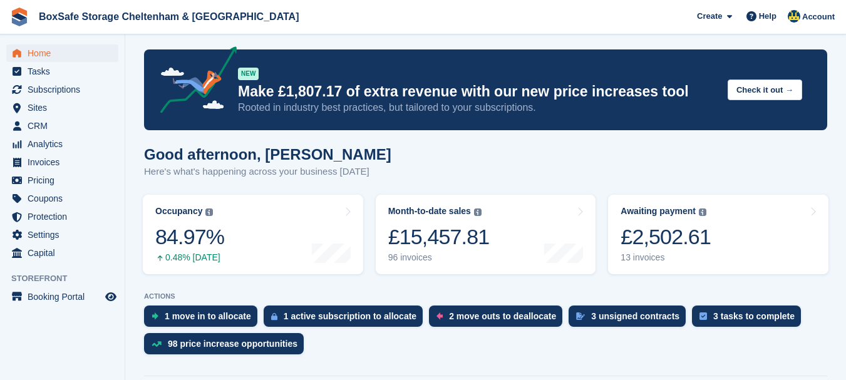
scroll to position [438, 0]
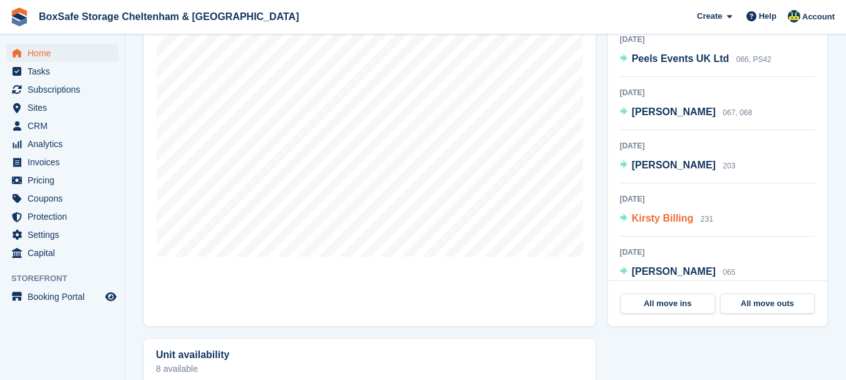
click at [663, 226] on div "Kirsty Billing 231" at bounding box center [672, 219] width 81 height 16
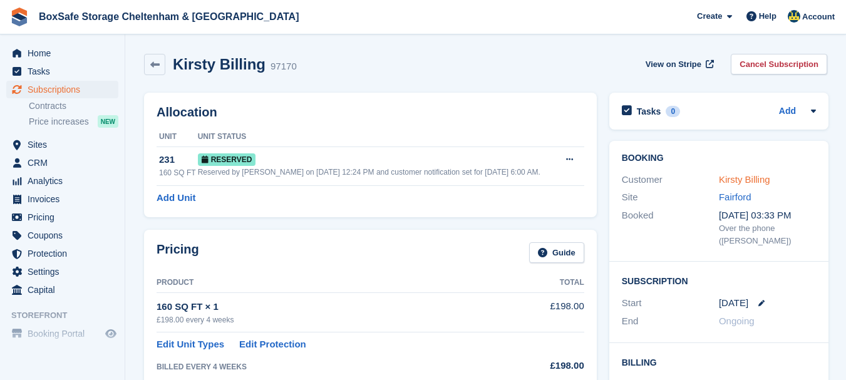
click at [747, 182] on link "Kirsty Billing" at bounding box center [744, 179] width 51 height 11
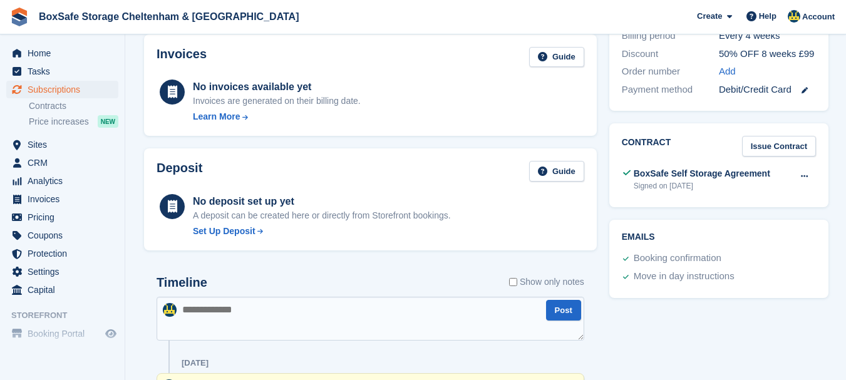
scroll to position [464, 0]
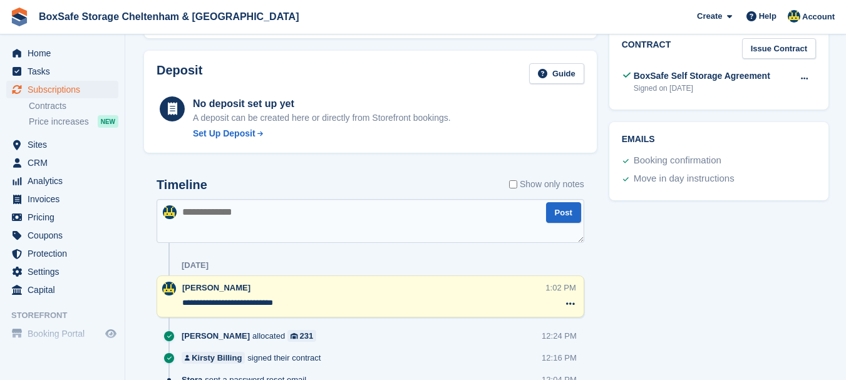
click at [306, 239] on textarea at bounding box center [371, 221] width 428 height 44
paste textarea "**********"
type textarea "**********"
click at [573, 210] on button "Post" at bounding box center [563, 212] width 35 height 21
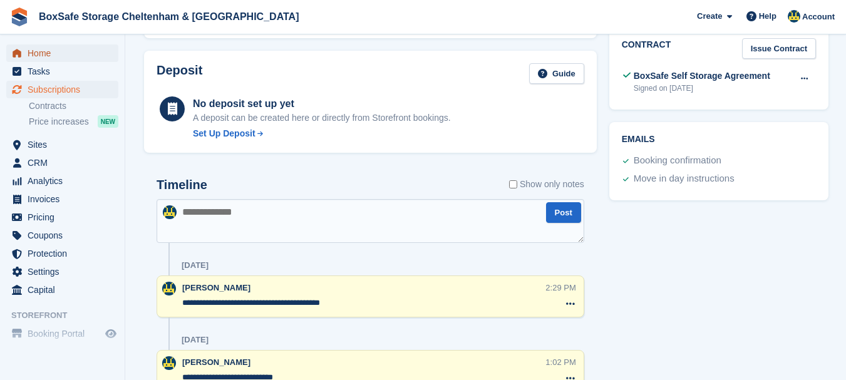
click at [43, 55] on span "Home" at bounding box center [65, 53] width 75 height 18
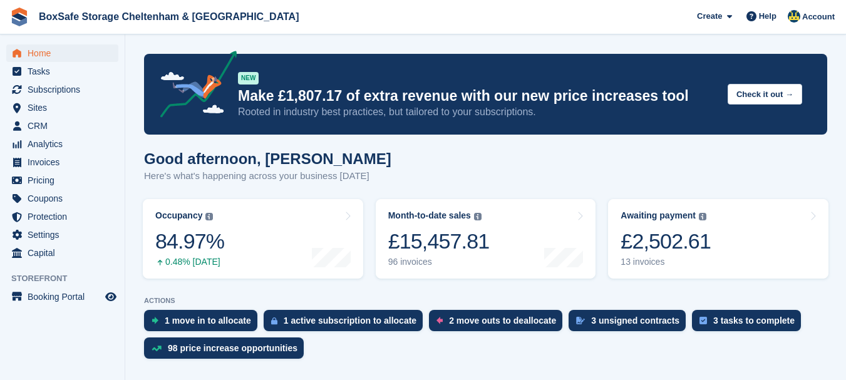
click at [845, 177] on html "BoxSafe Storage Cheltenham & [GEOGRAPHIC_DATA] Create Subscription Invoice Cont…" at bounding box center [423, 190] width 846 height 380
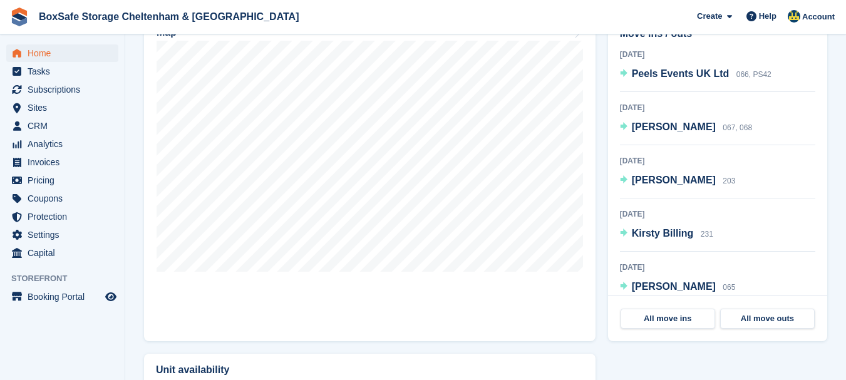
scroll to position [428, 0]
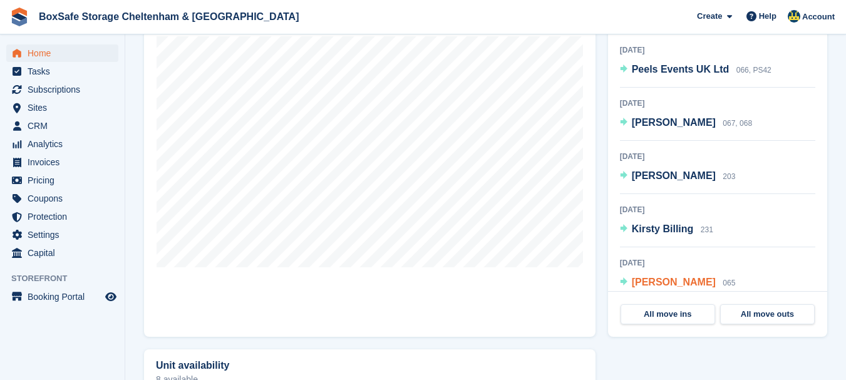
click at [657, 279] on span "[PERSON_NAME]" at bounding box center [674, 282] width 84 height 11
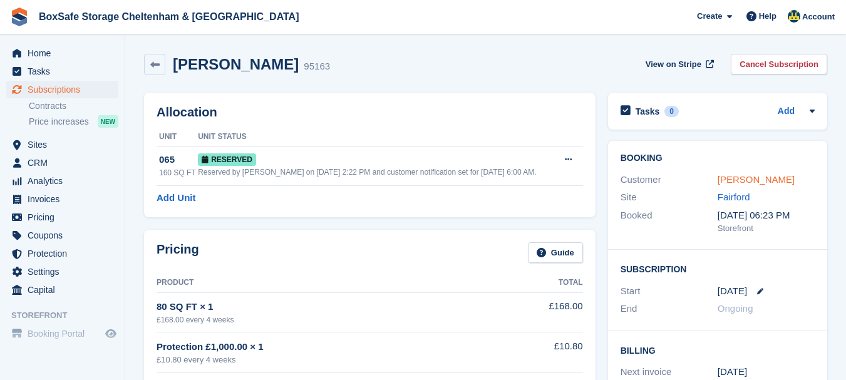
click at [745, 177] on link "[PERSON_NAME]" at bounding box center [756, 179] width 77 height 11
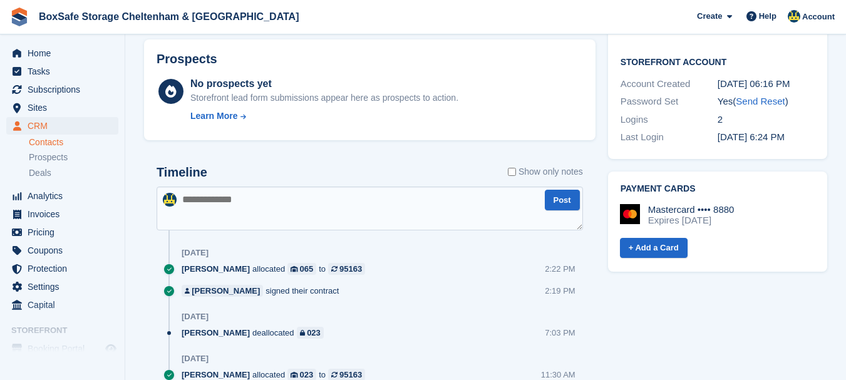
scroll to position [447, 0]
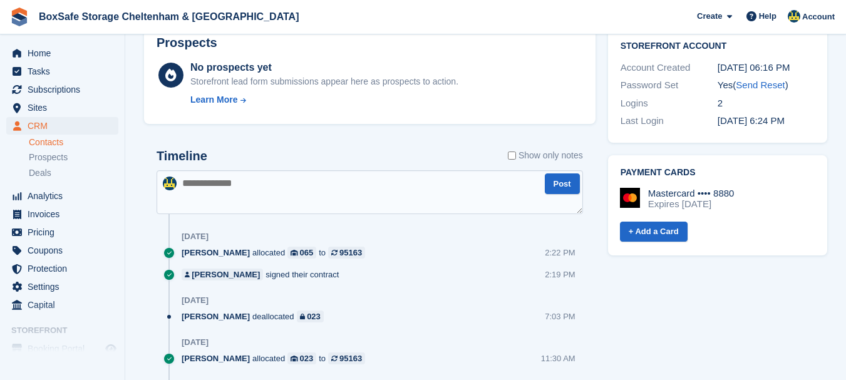
click at [321, 200] on textarea at bounding box center [370, 192] width 426 height 44
paste textarea "**********"
drag, startPoint x: 343, startPoint y: 184, endPoint x: 168, endPoint y: 192, distance: 174.3
click at [168, 192] on div "**********" at bounding box center [370, 192] width 426 height 44
type textarea "**********"
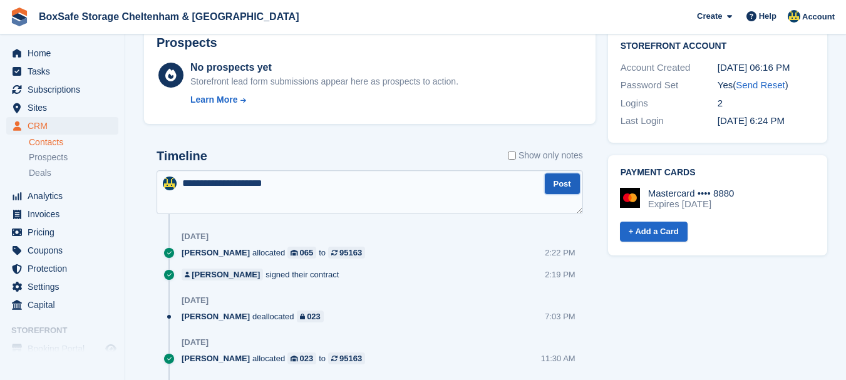
click at [552, 184] on button "Post" at bounding box center [562, 183] width 35 height 21
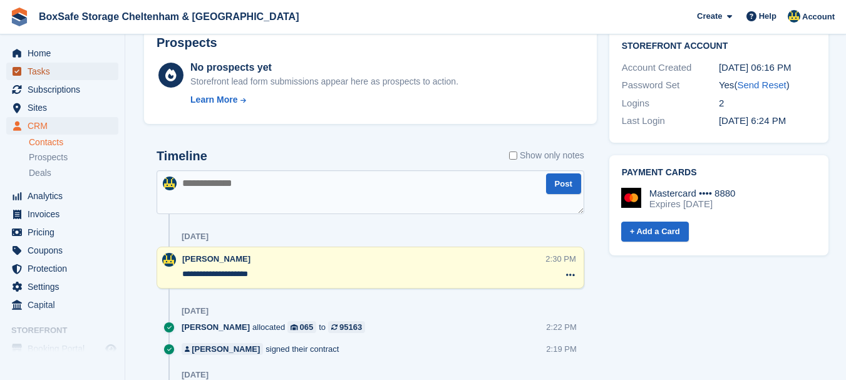
drag, startPoint x: 71, startPoint y: 54, endPoint x: 78, endPoint y: 63, distance: 10.8
click at [78, 63] on span "Tasks" at bounding box center [65, 72] width 75 height 18
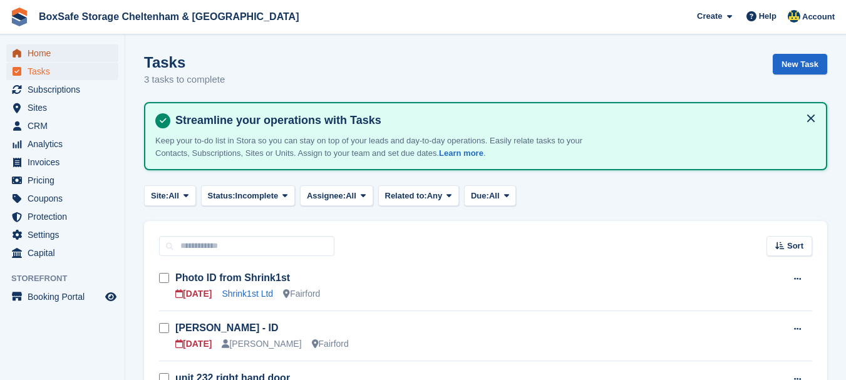
click at [72, 54] on span "Home" at bounding box center [65, 53] width 75 height 18
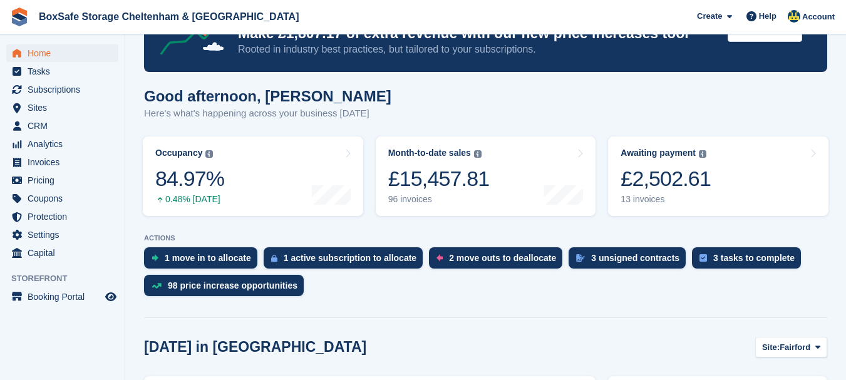
click at [845, 214] on html "BoxSafe Storage Cheltenham & [GEOGRAPHIC_DATA] Create Subscription Invoice Cont…" at bounding box center [423, 127] width 846 height 380
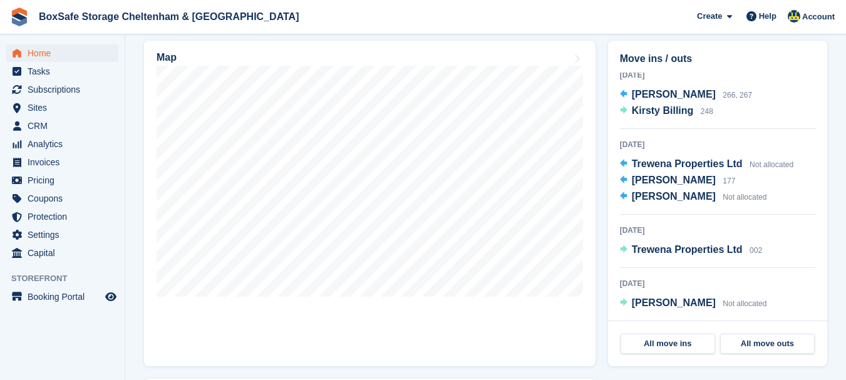
scroll to position [396, 0]
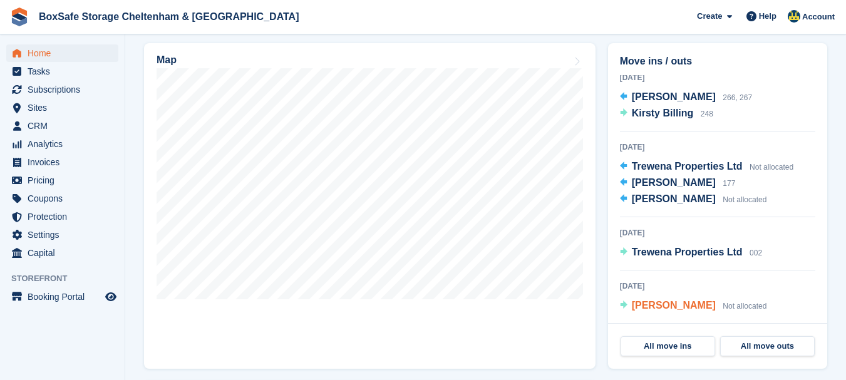
click at [659, 304] on span "[PERSON_NAME]" at bounding box center [674, 305] width 84 height 11
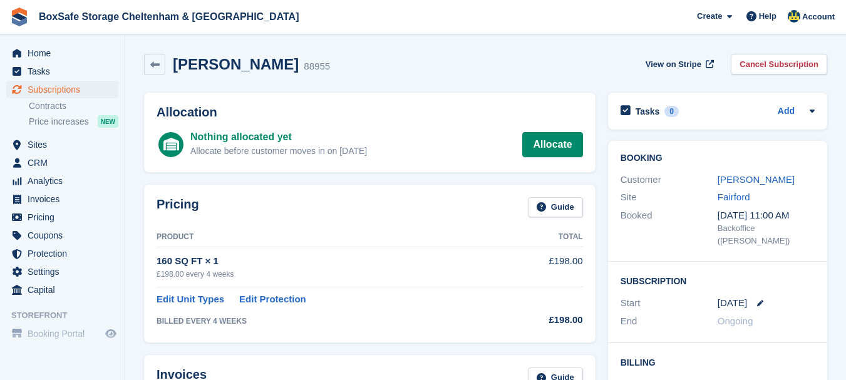
click at [845, 0] on html "BoxSafe Storage Cheltenham & [GEOGRAPHIC_DATA] Create Subscription Invoice Cont…" at bounding box center [423, 190] width 846 height 380
click at [35, 49] on span "Home" at bounding box center [65, 53] width 75 height 18
